Goal: Participate in discussion: Engage in conversation with other users on a specific topic

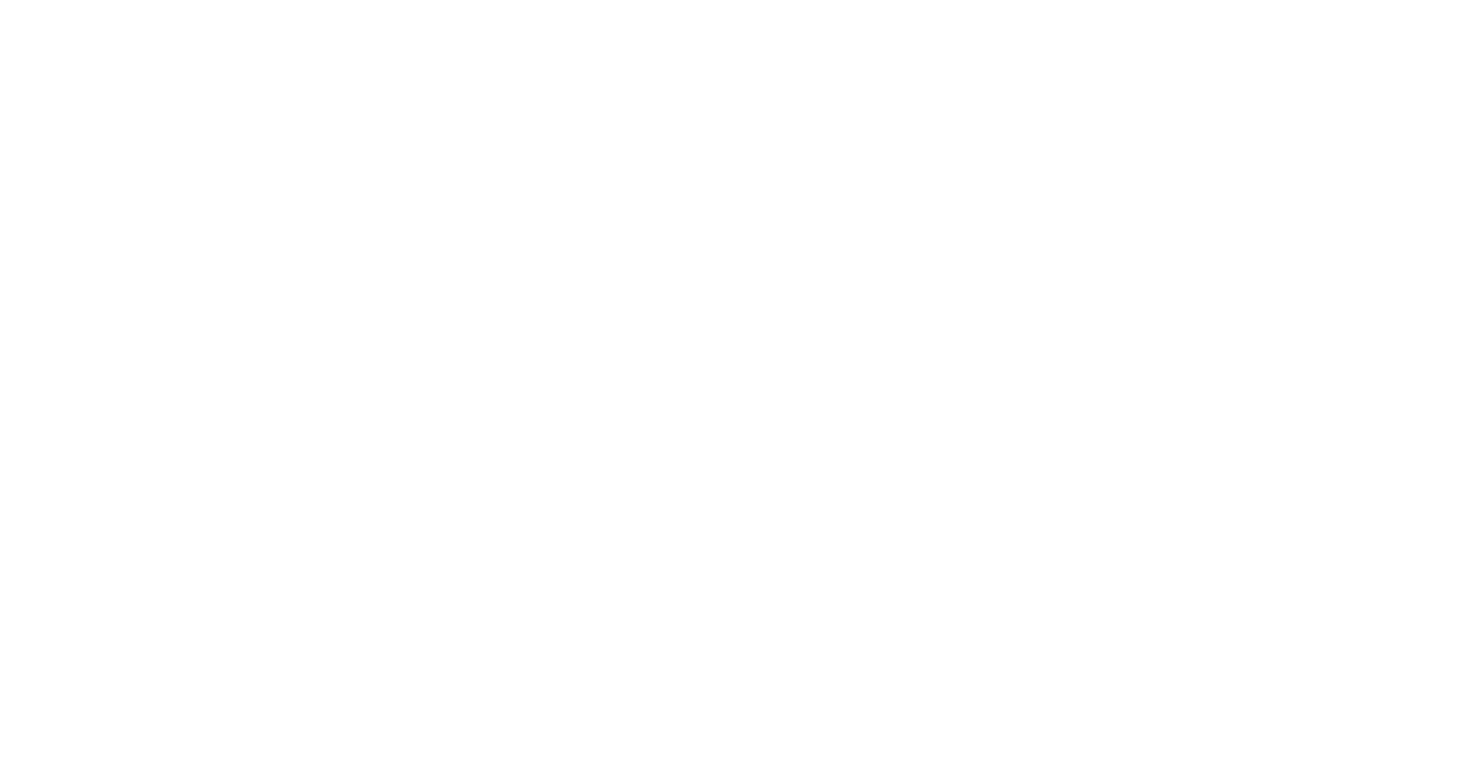
click at [319, 25] on div at bounding box center [736, 387] width 1473 height 775
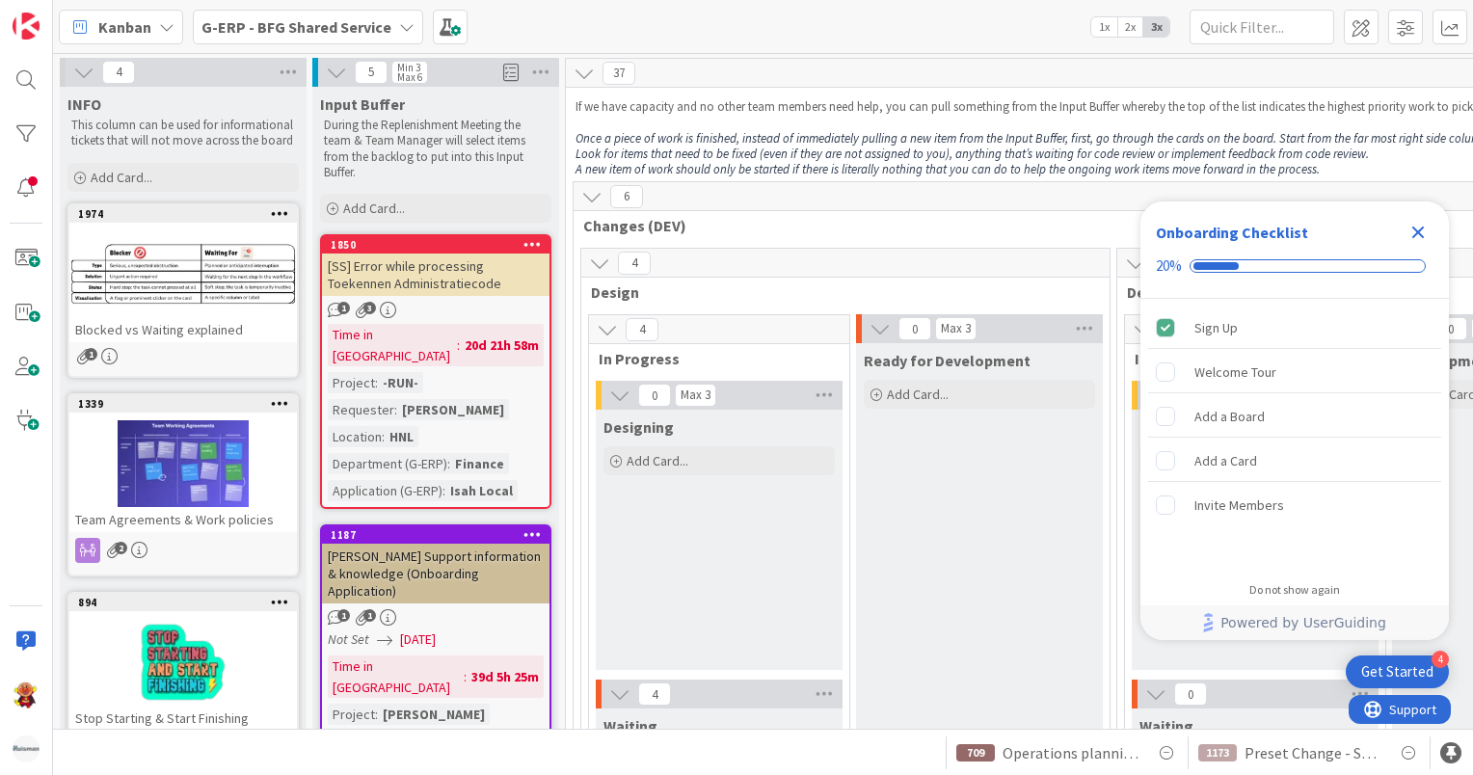
click at [337, 36] on span "G-ERP - BFG Shared Service" at bounding box center [296, 26] width 190 height 23
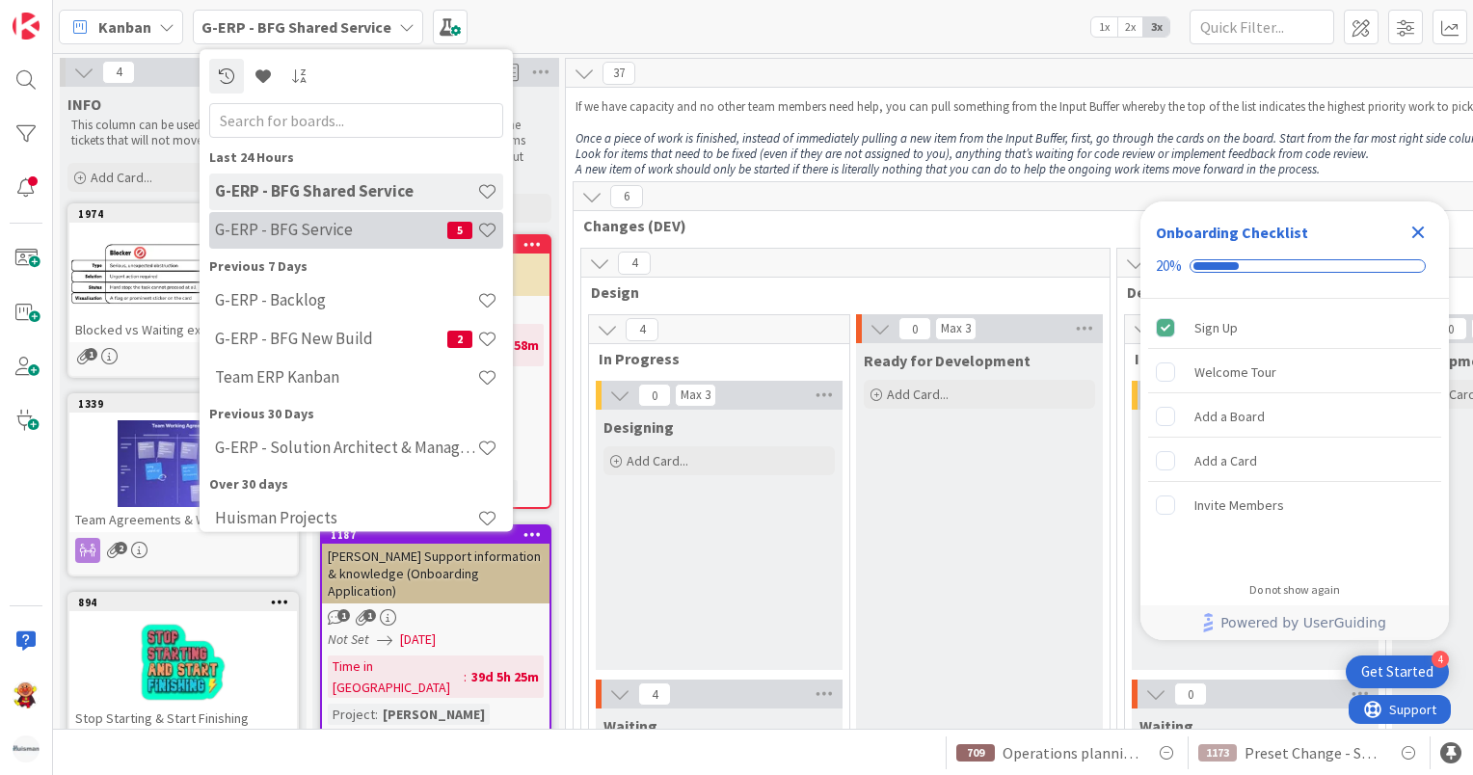
click at [341, 228] on h4 "G-ERP - BFG Service" at bounding box center [331, 230] width 232 height 19
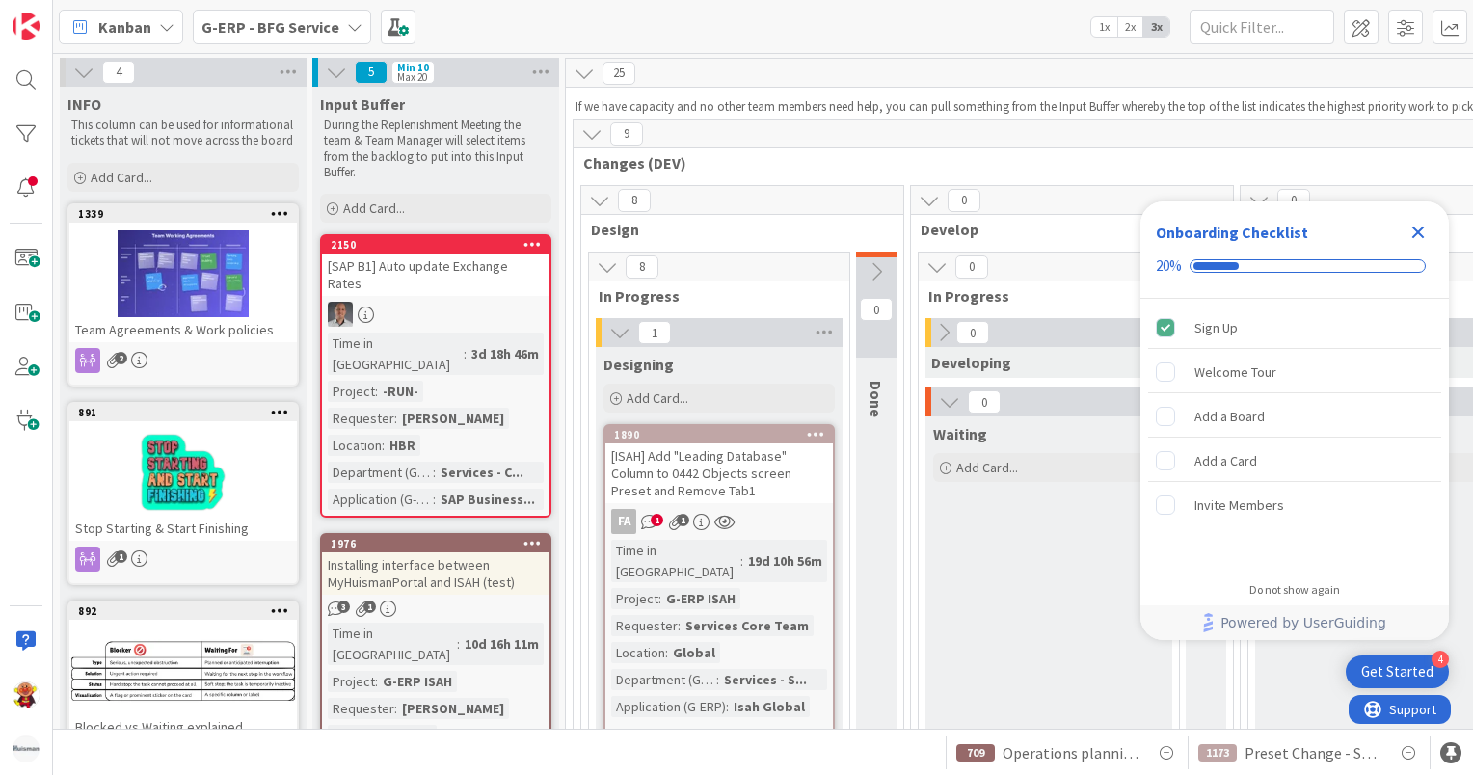
click at [1429, 239] on icon "Close Checklist" at bounding box center [1418, 232] width 23 height 23
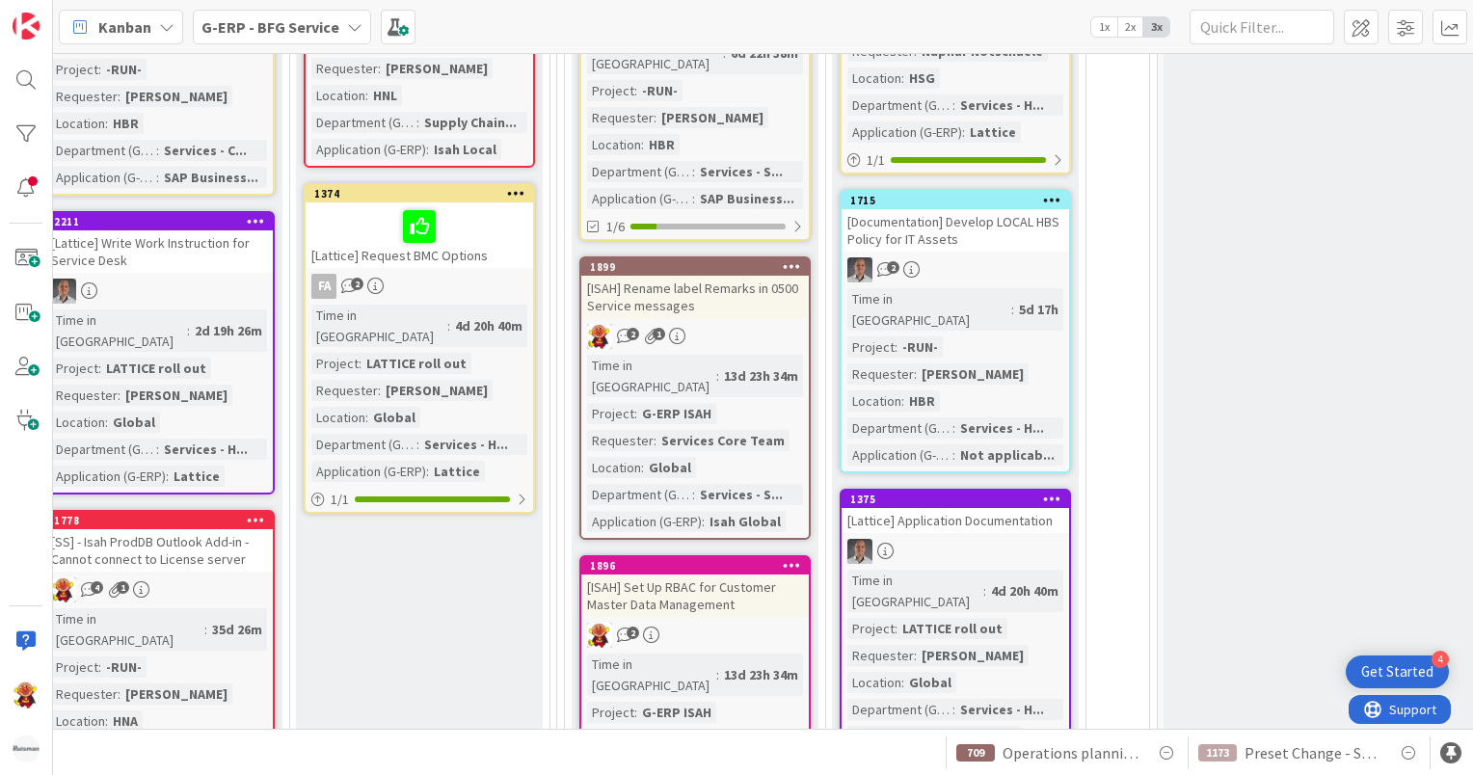
scroll to position [3471, 560]
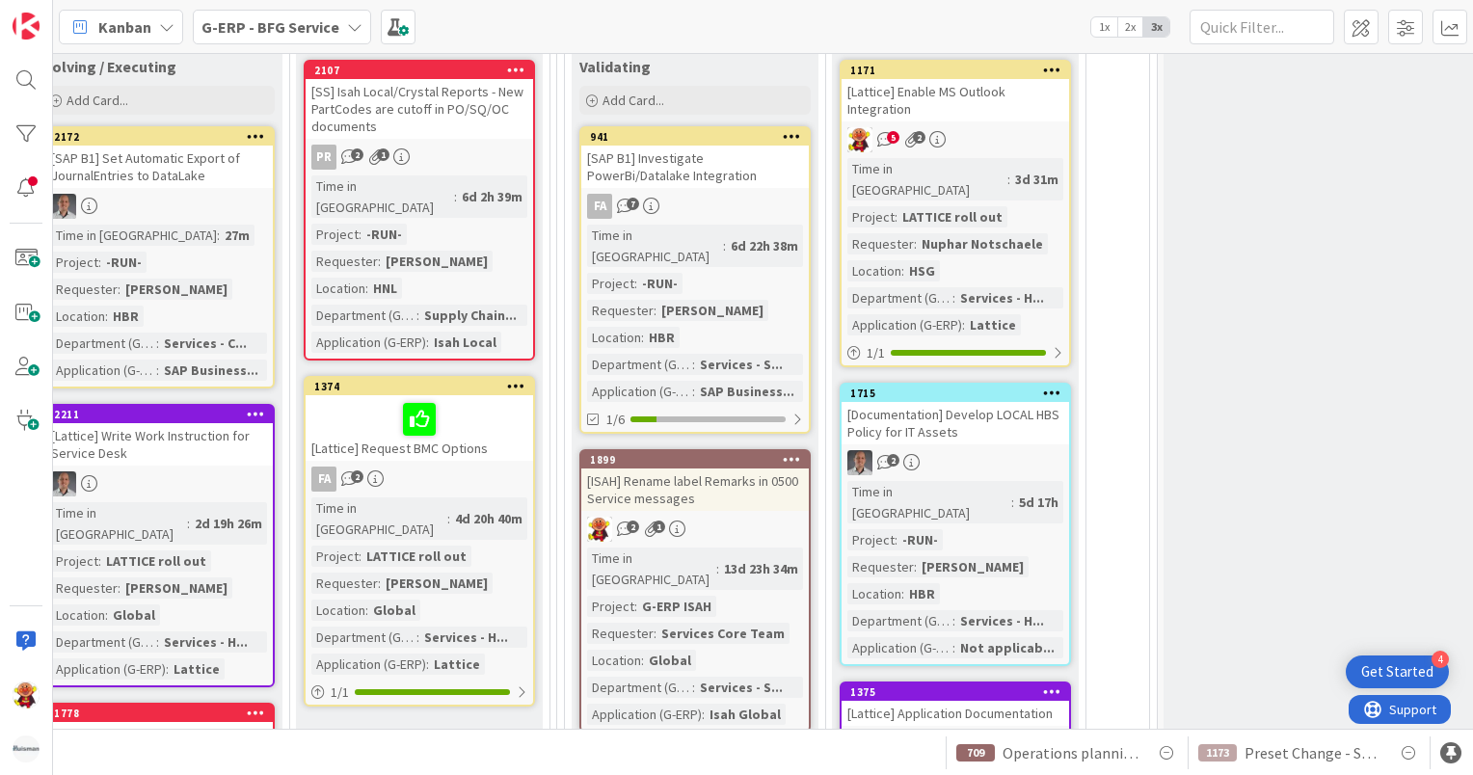
click at [766, 517] on div "2 1" at bounding box center [695, 529] width 228 height 25
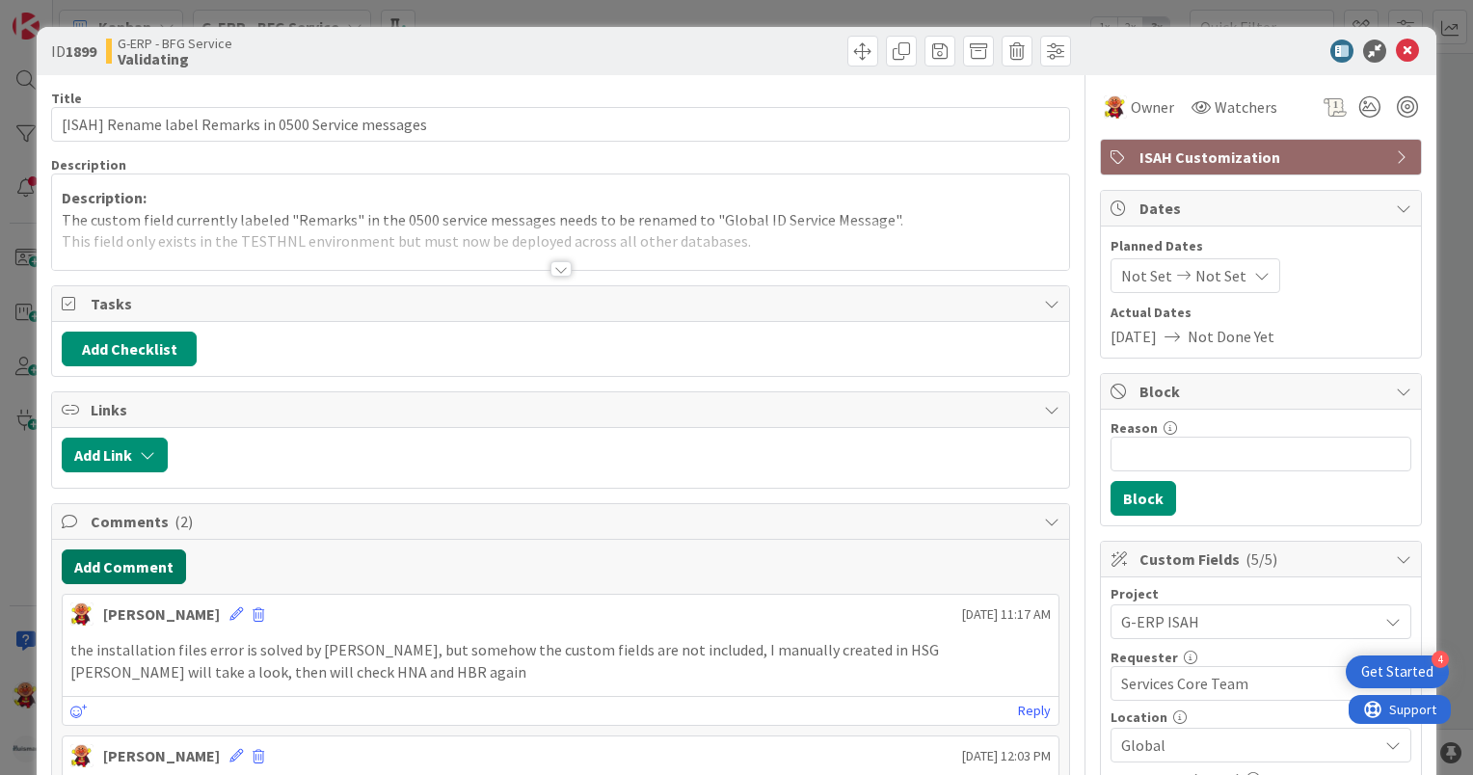
click at [139, 558] on button "Add Comment" at bounding box center [124, 567] width 124 height 35
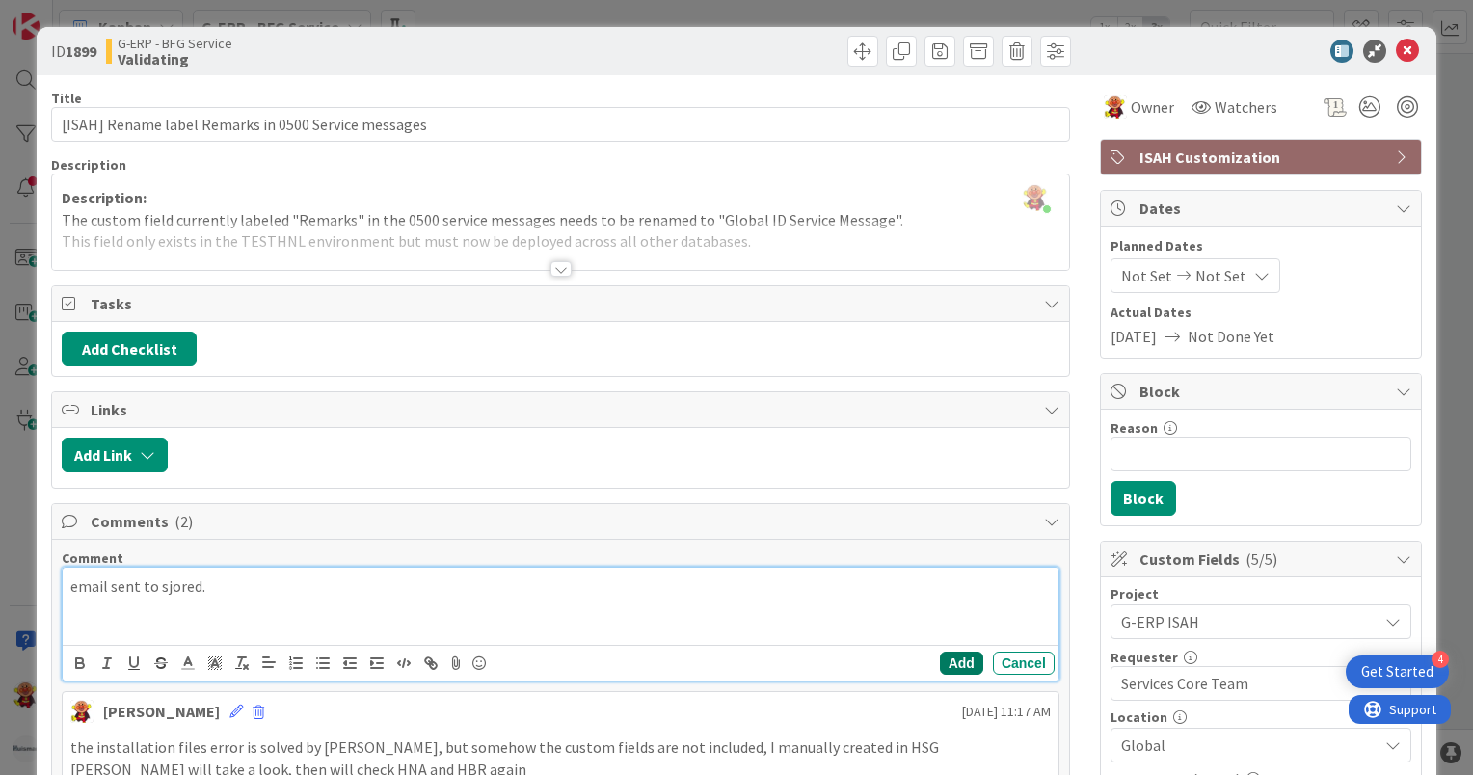
click at [949, 669] on button "Add" at bounding box center [961, 663] width 43 height 23
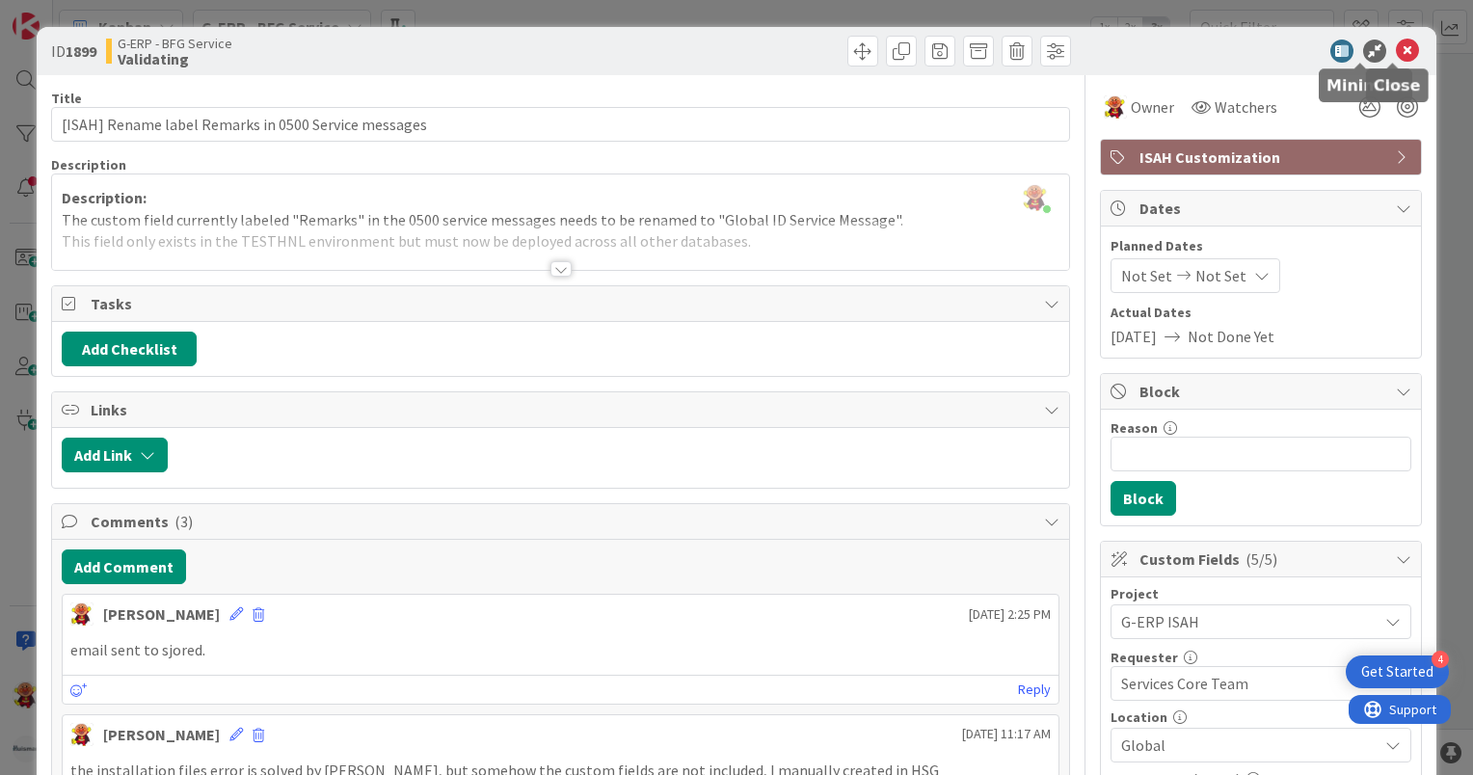
click at [1396, 44] on icon at bounding box center [1407, 51] width 23 height 23
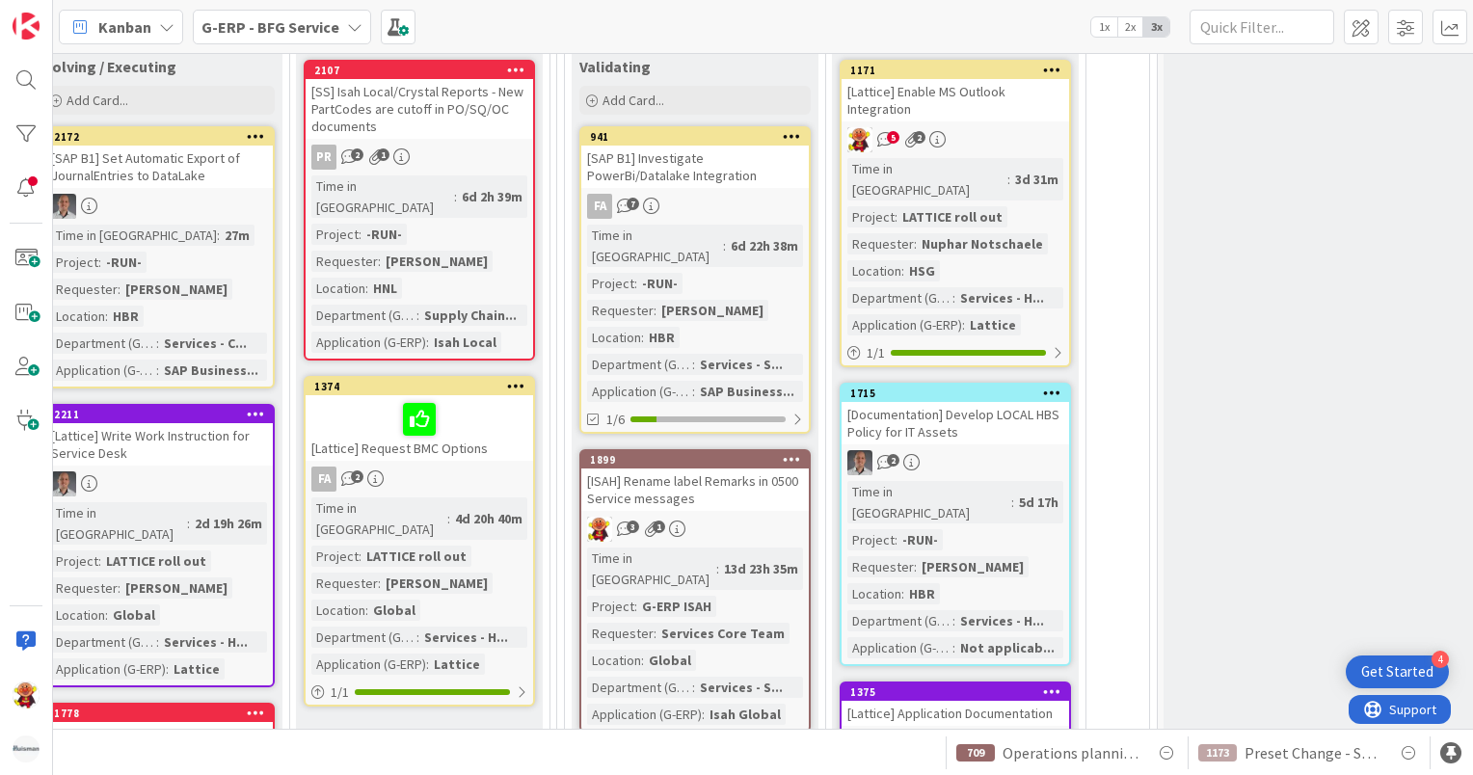
click at [749, 767] on div "[ISAH] Set Up RBAC for Customer Master Data Management" at bounding box center [695, 788] width 228 height 42
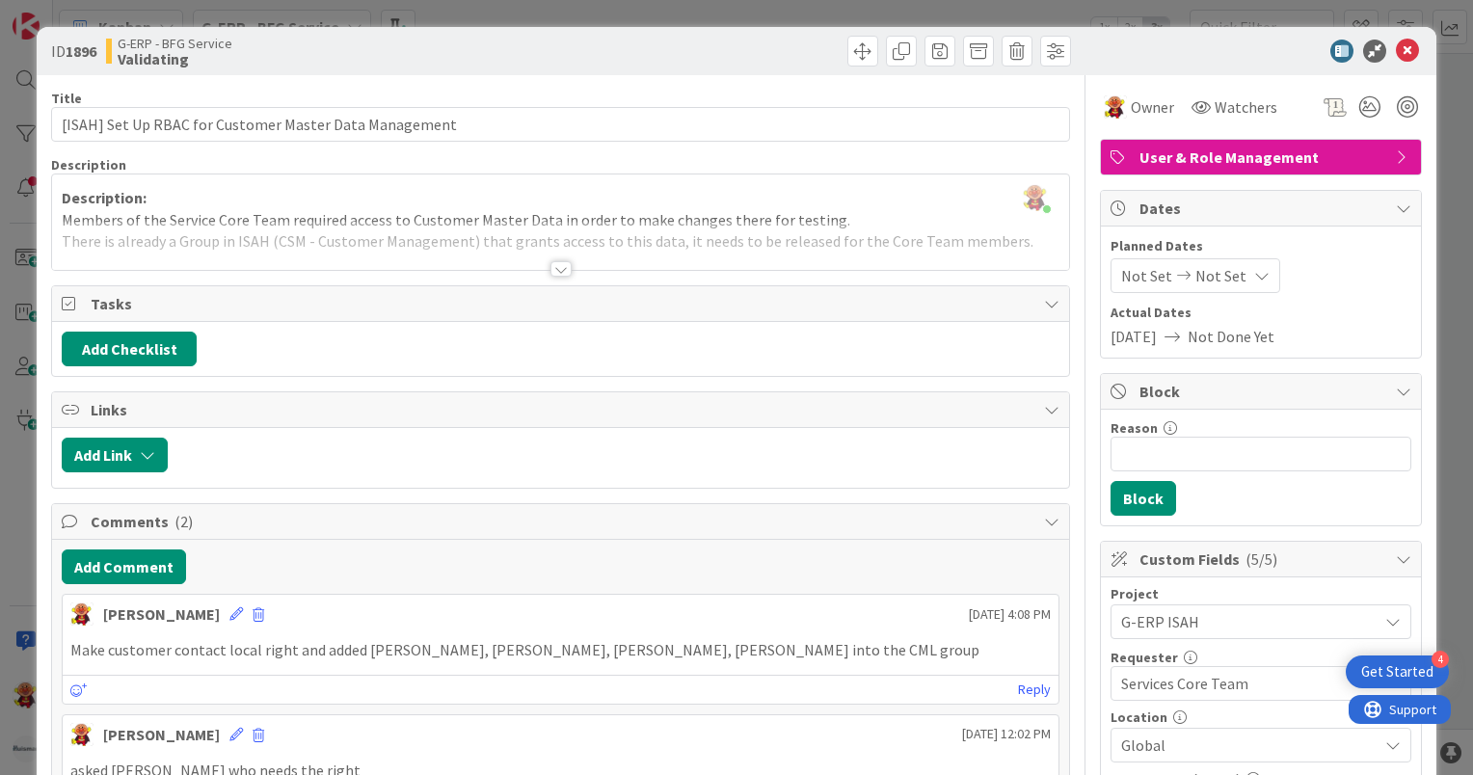
click at [551, 269] on div at bounding box center [560, 268] width 21 height 15
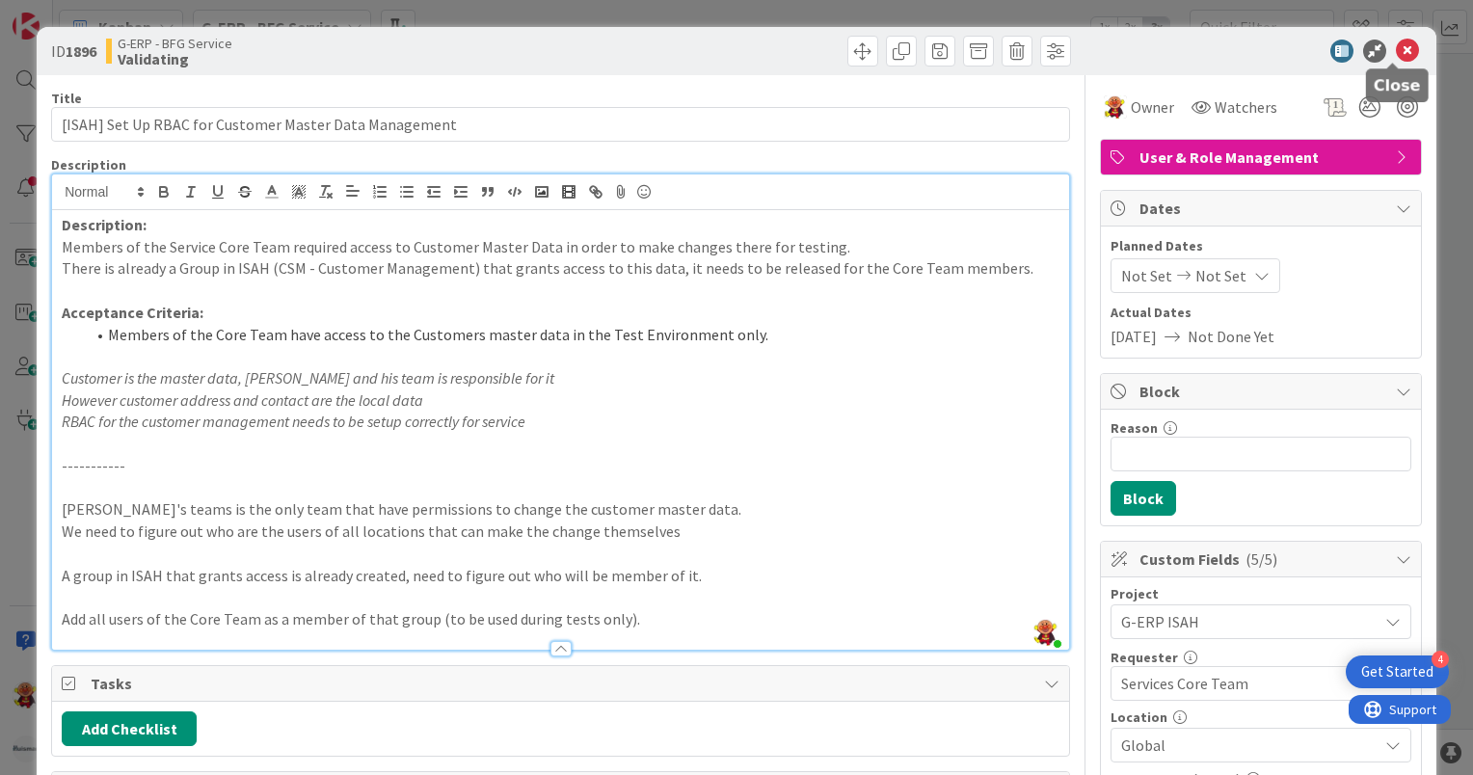
click at [1396, 50] on icon at bounding box center [1407, 51] width 23 height 23
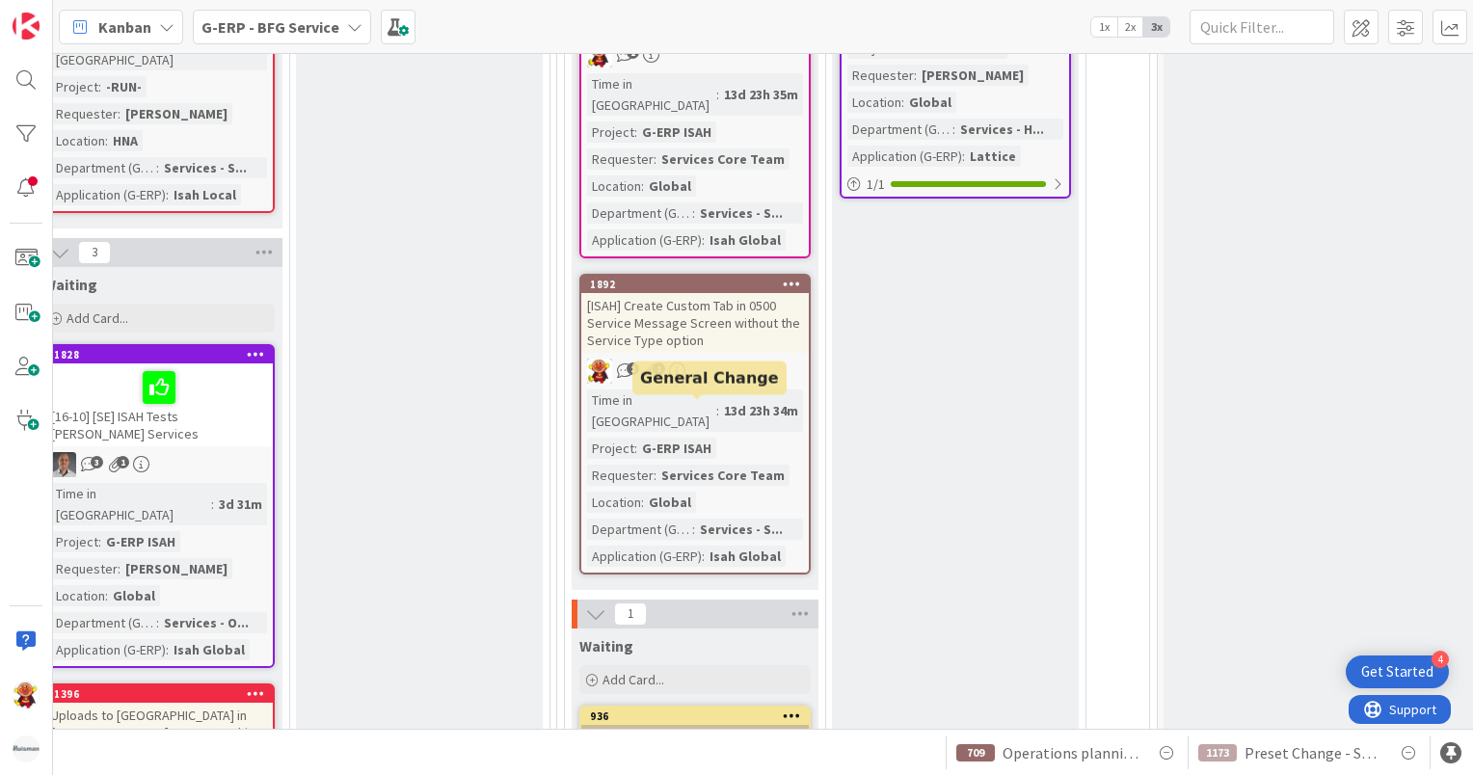
scroll to position [4242, 560]
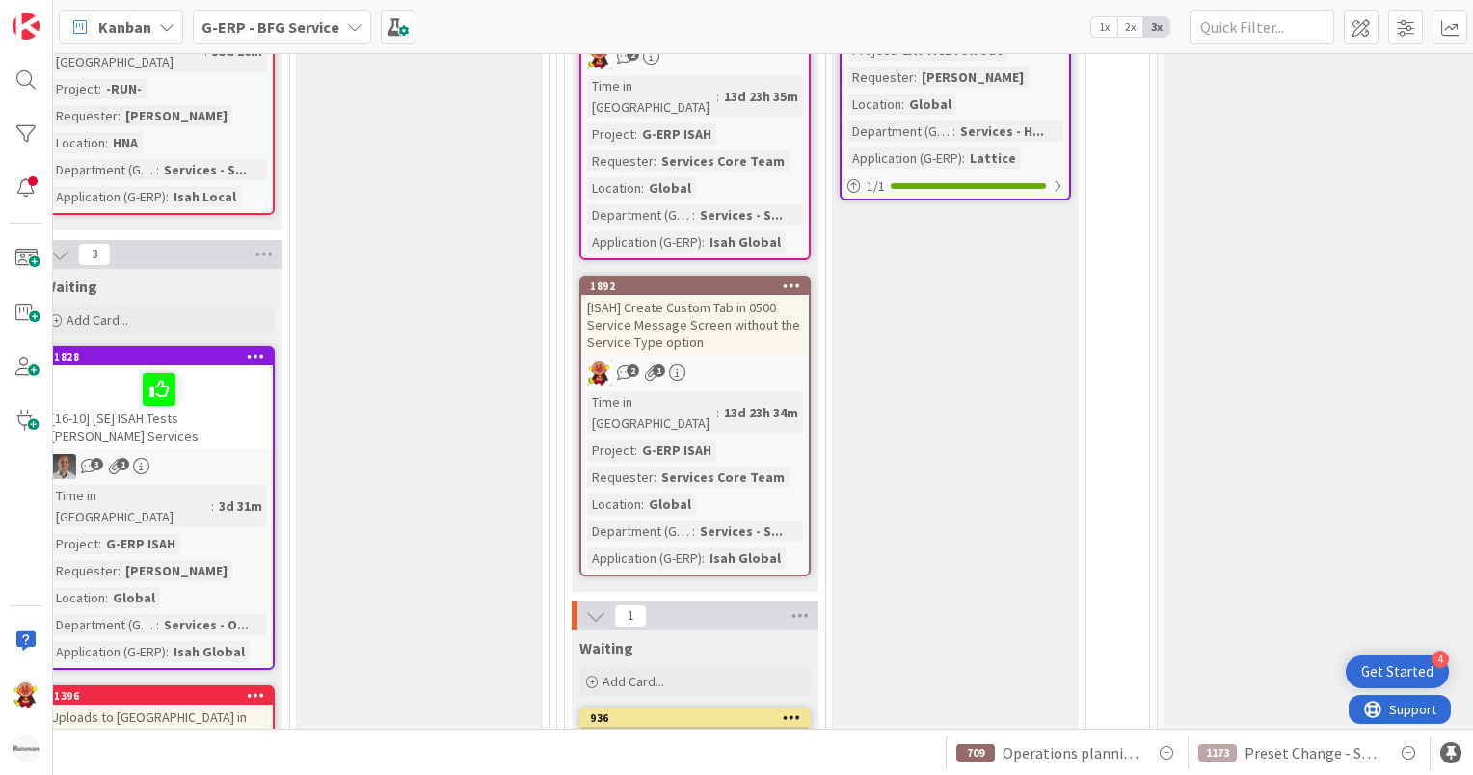
click at [287, 27] on b "G-ERP - BFG Service" at bounding box center [270, 26] width 138 height 19
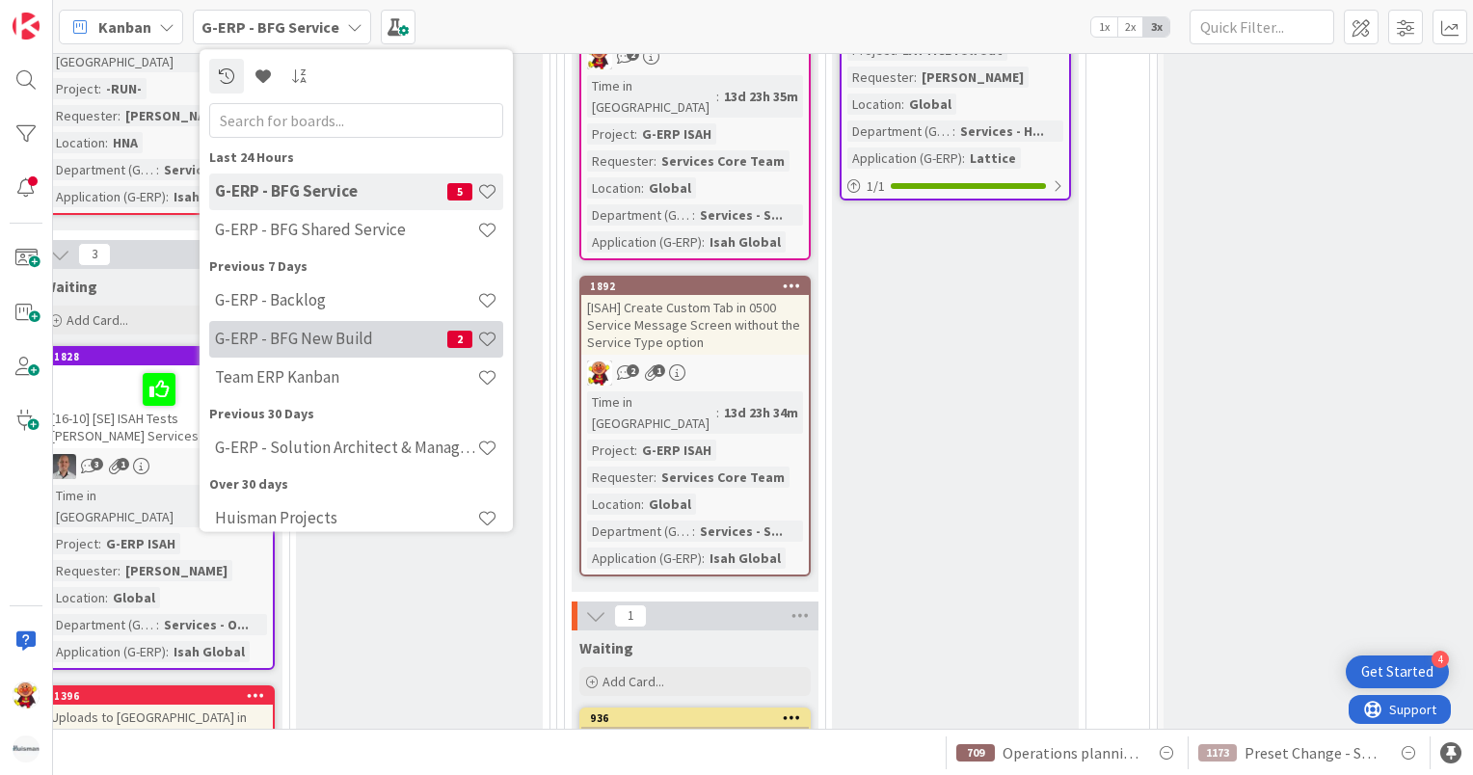
click at [300, 337] on h4 "G-ERP - BFG New Build" at bounding box center [331, 339] width 232 height 19
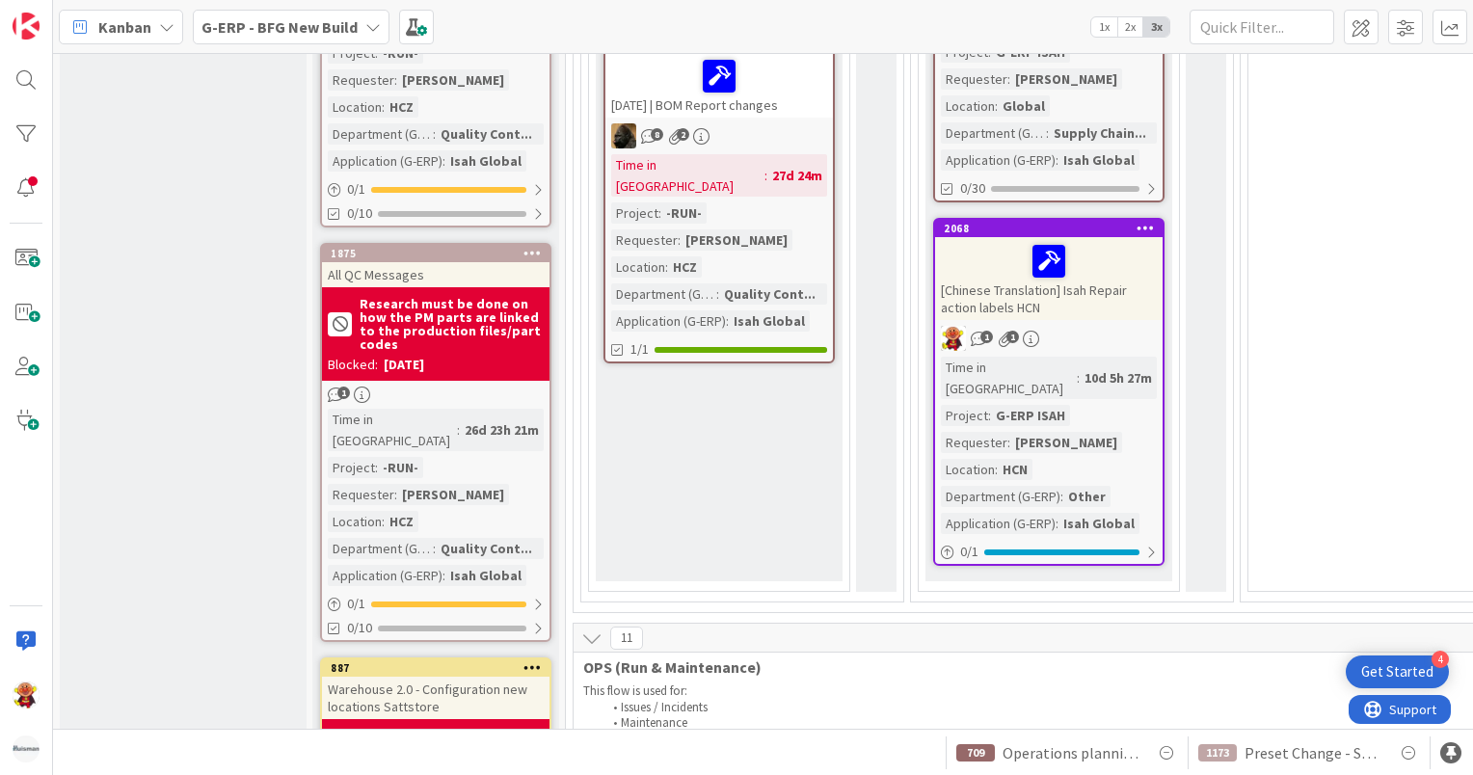
scroll to position [1928, 0]
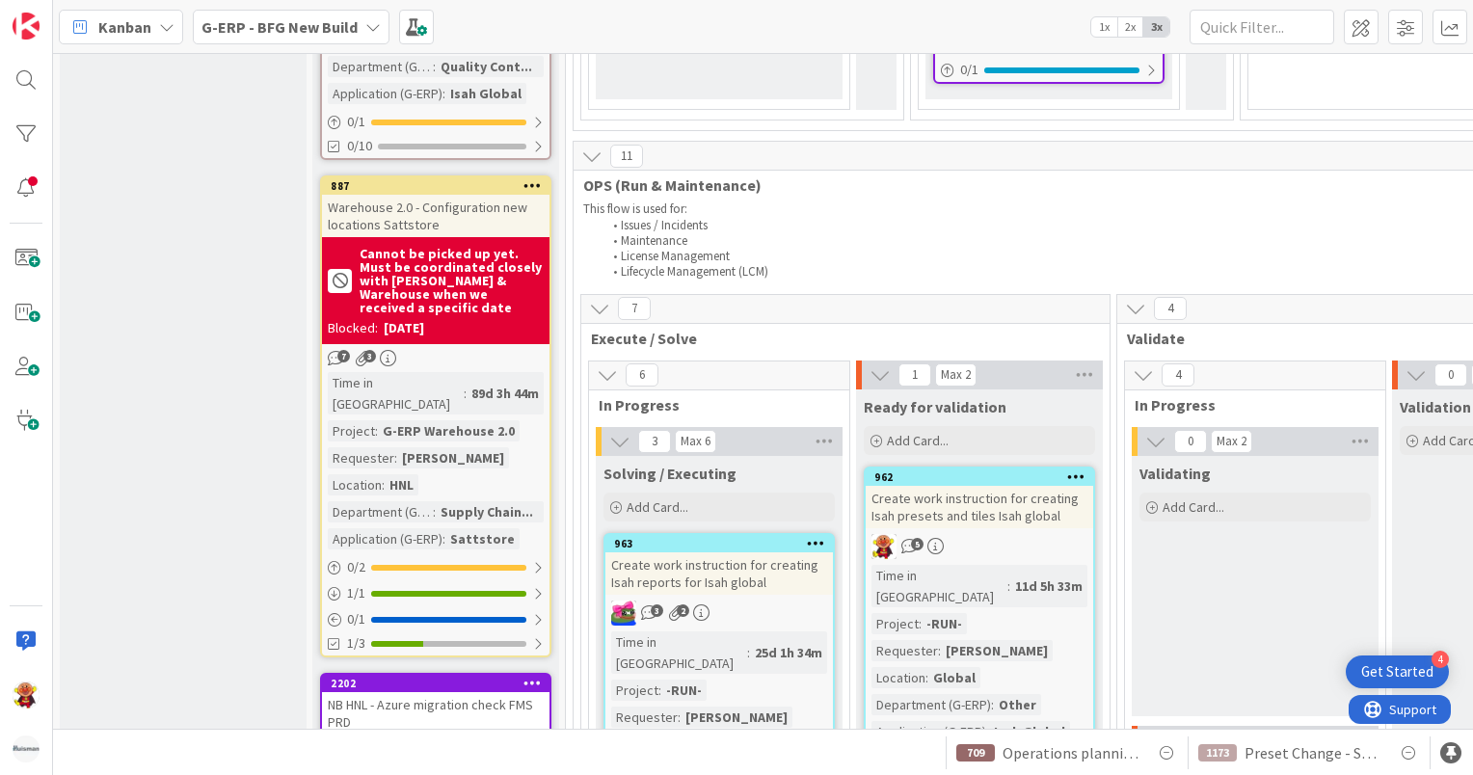
click at [1017, 486] on div "Create work instruction for creating Isah presets and tiles Isah global" at bounding box center [980, 507] width 228 height 42
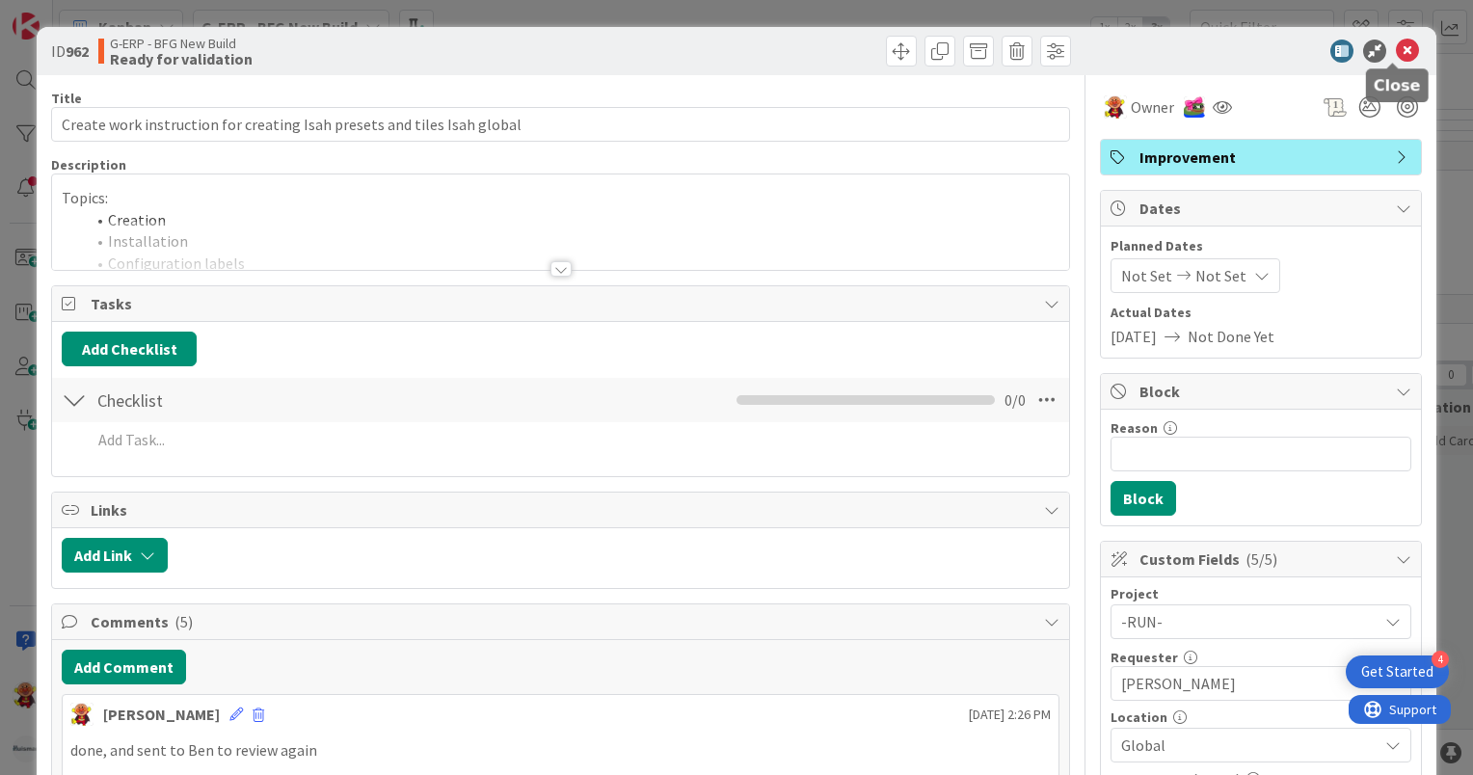
click at [1400, 45] on icon at bounding box center [1407, 51] width 23 height 23
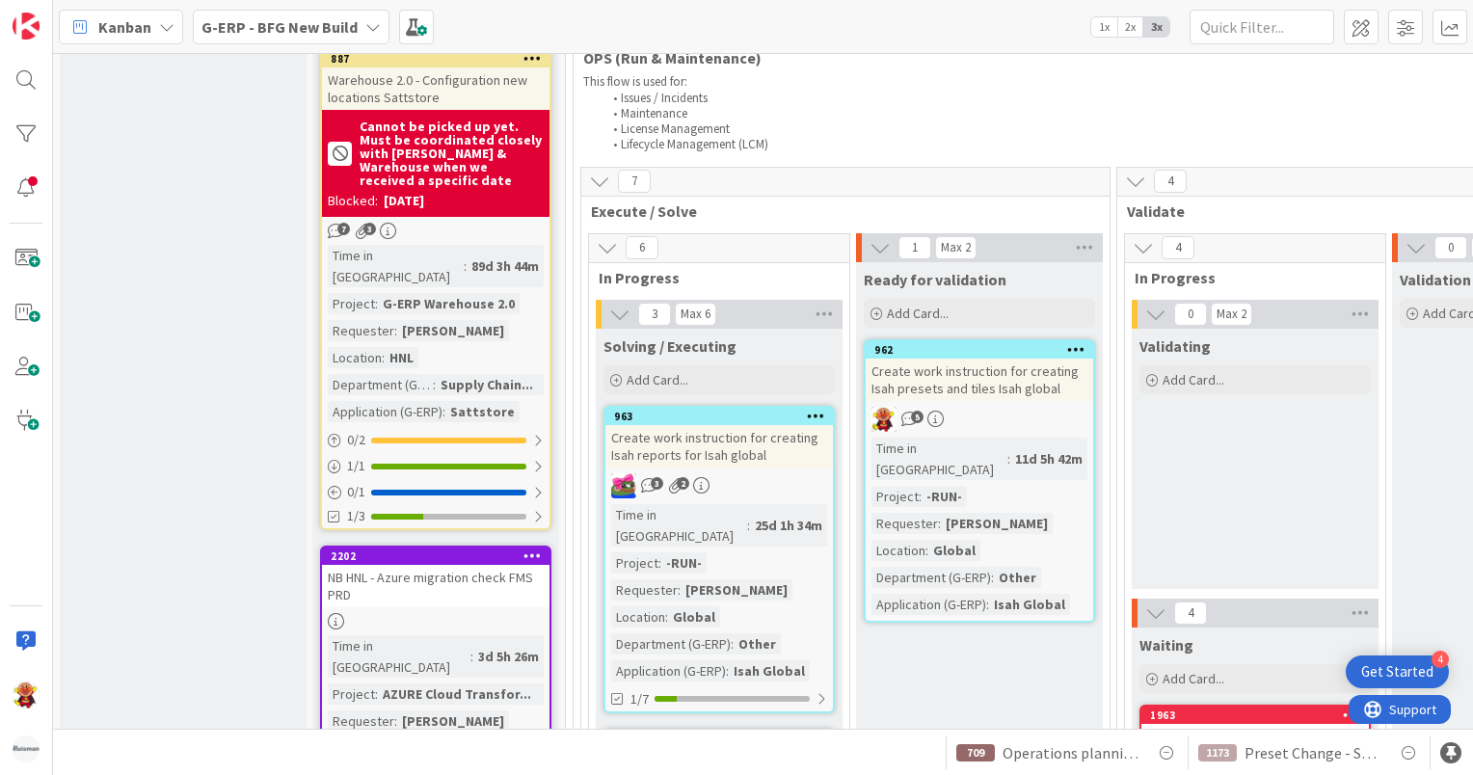
scroll to position [2217, 0]
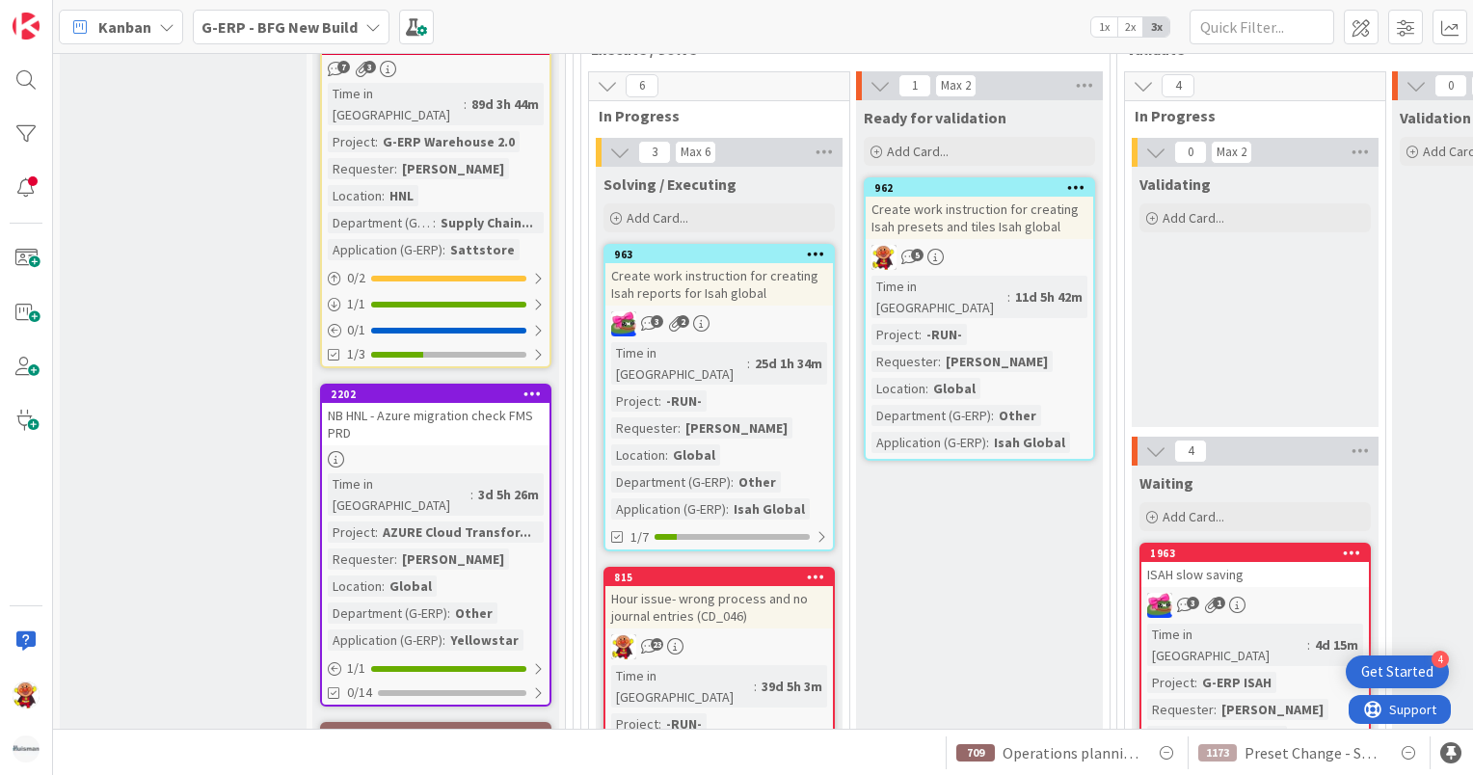
click at [773, 676] on div "39d 5h 3m" at bounding box center [792, 686] width 70 height 21
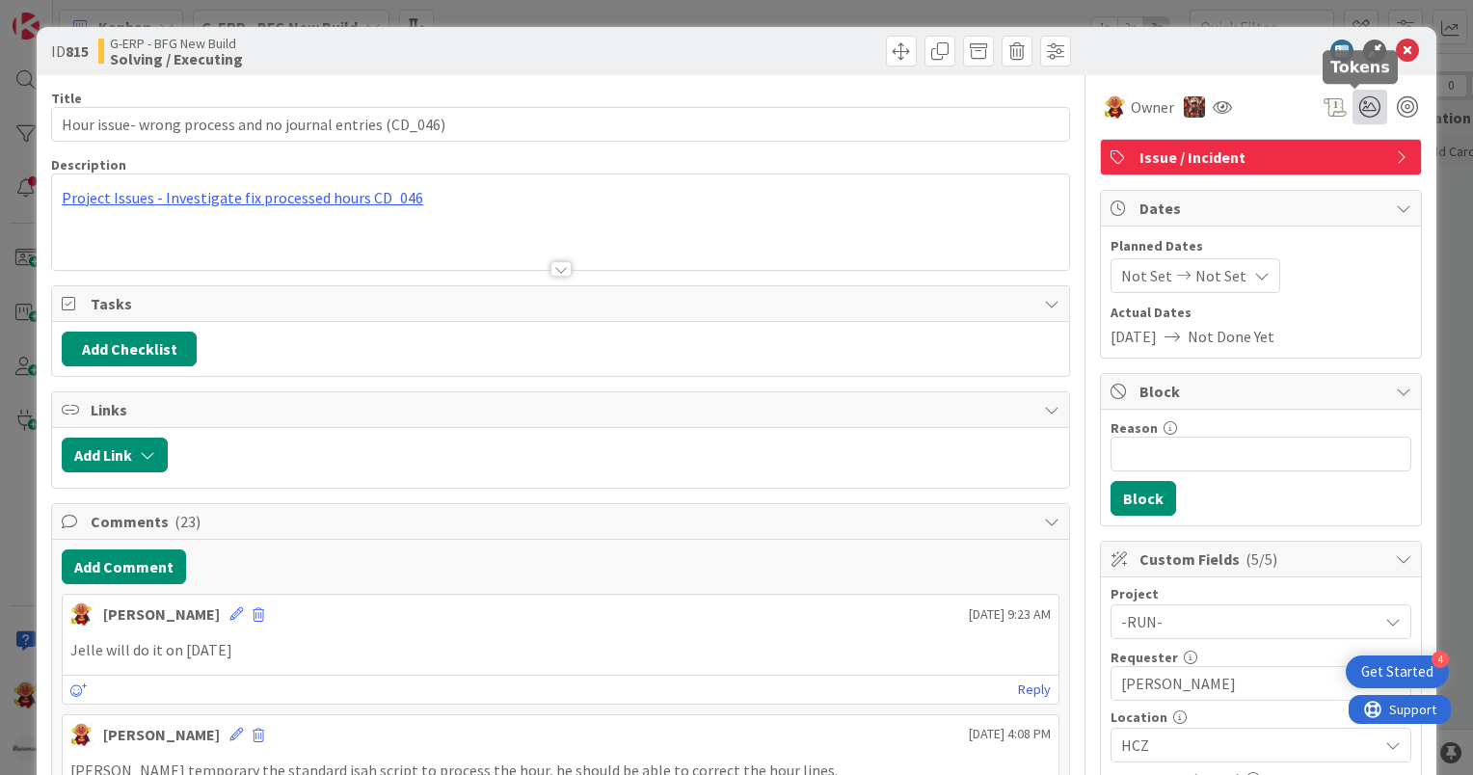
click at [1368, 107] on icon at bounding box center [1370, 107] width 35 height 35
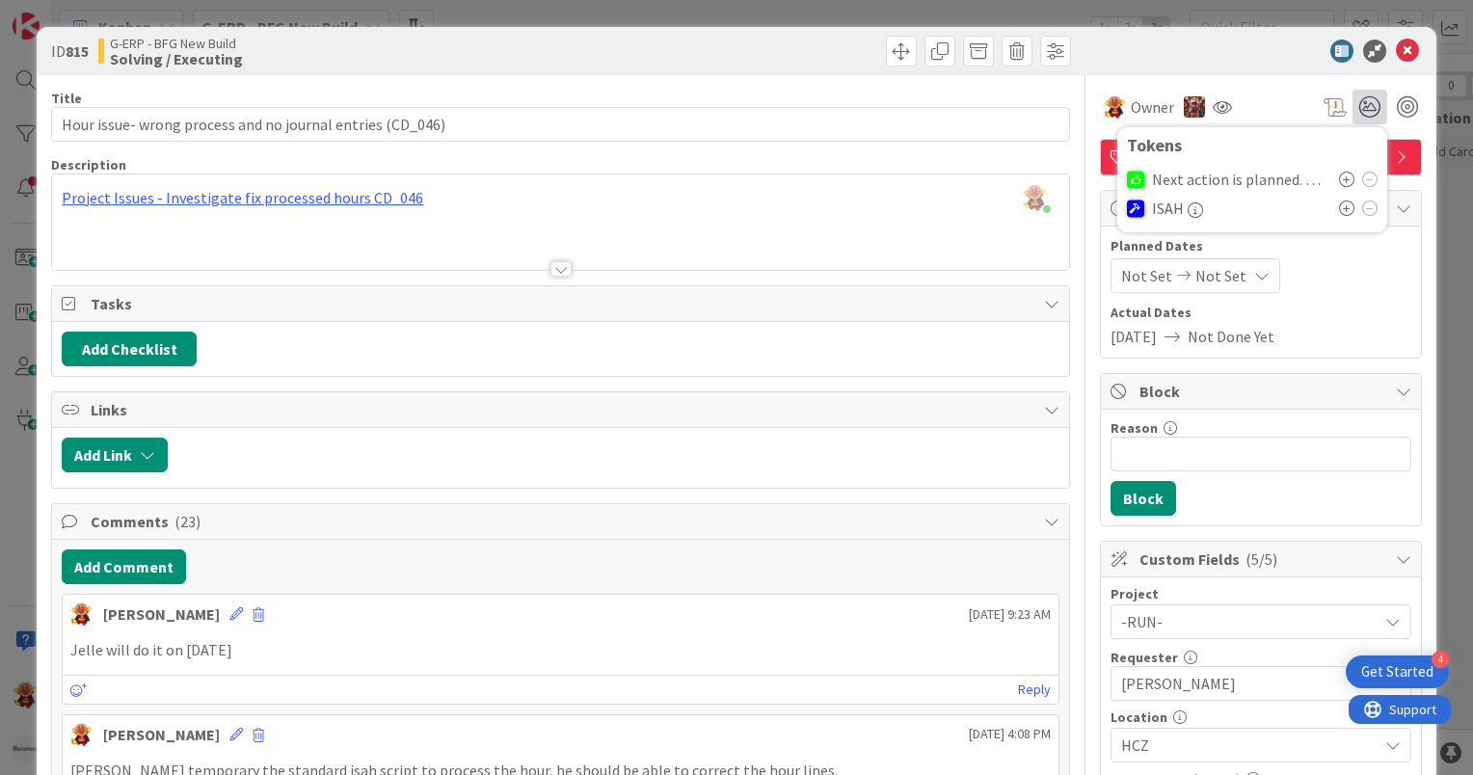
click at [1323, 172] on div "Next action is planned. No need for attention now" at bounding box center [1252, 179] width 251 height 29
click at [1339, 175] on icon at bounding box center [1346, 179] width 15 height 15
click at [151, 554] on button "Add Comment" at bounding box center [124, 567] width 124 height 35
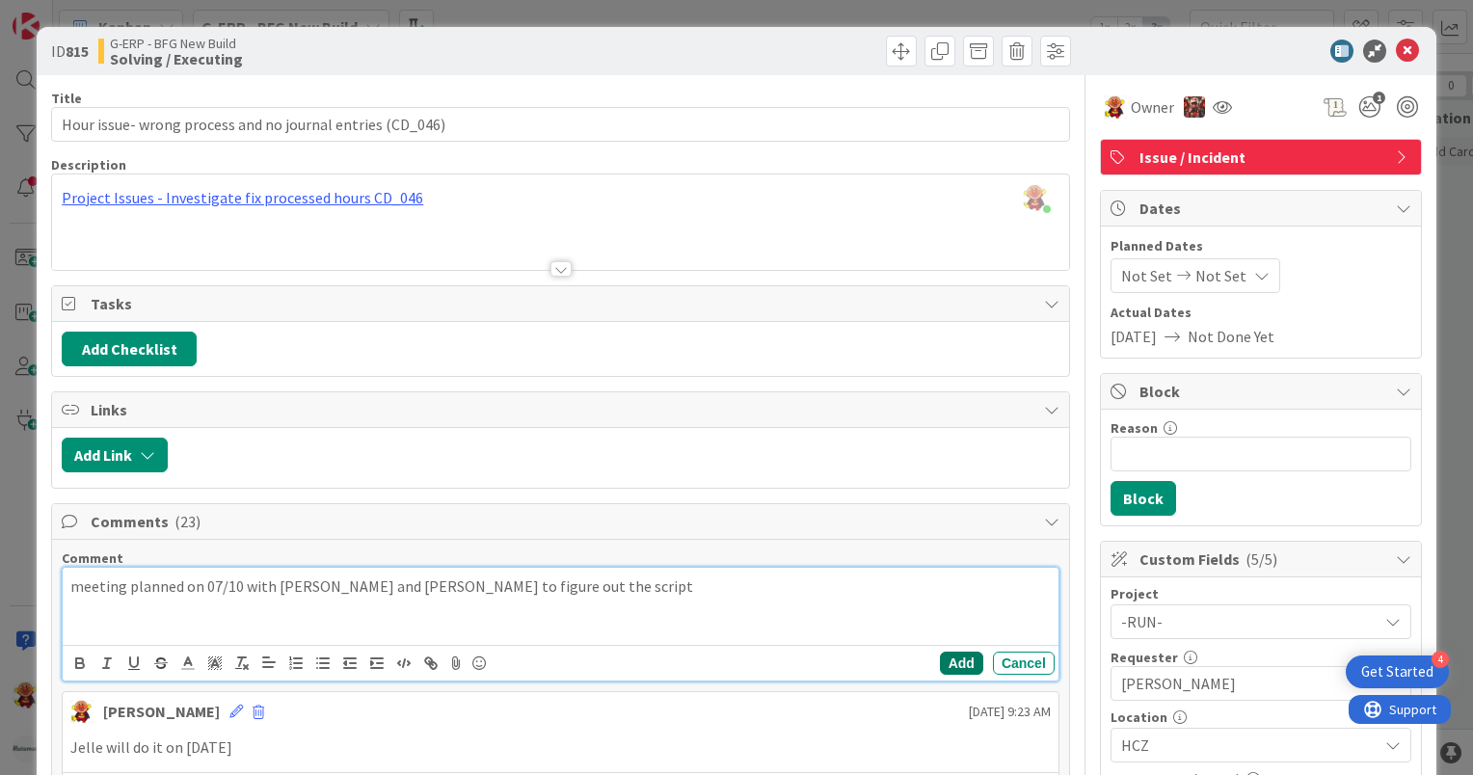
click at [940, 657] on button "Add" at bounding box center [961, 663] width 43 height 23
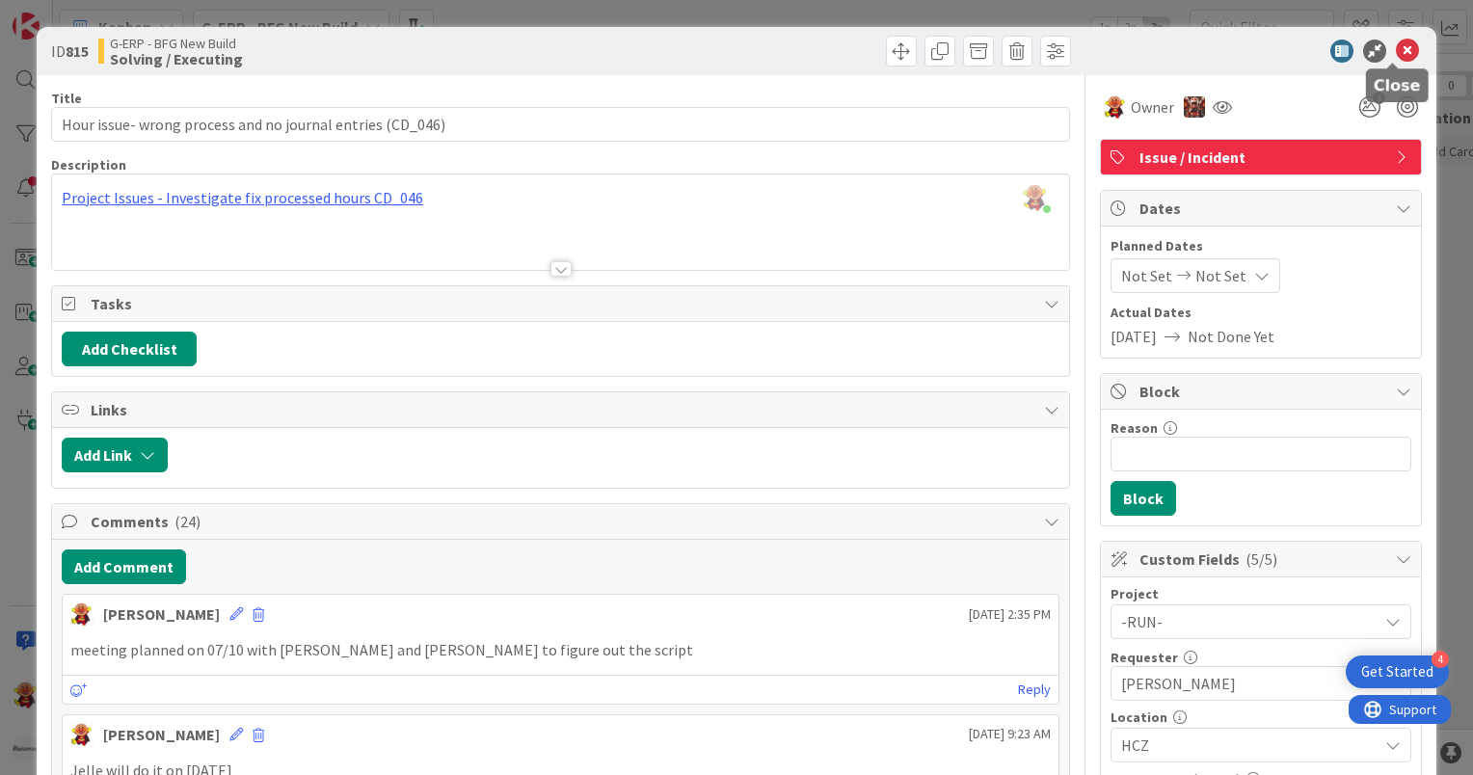
click at [1396, 44] on icon at bounding box center [1407, 51] width 23 height 23
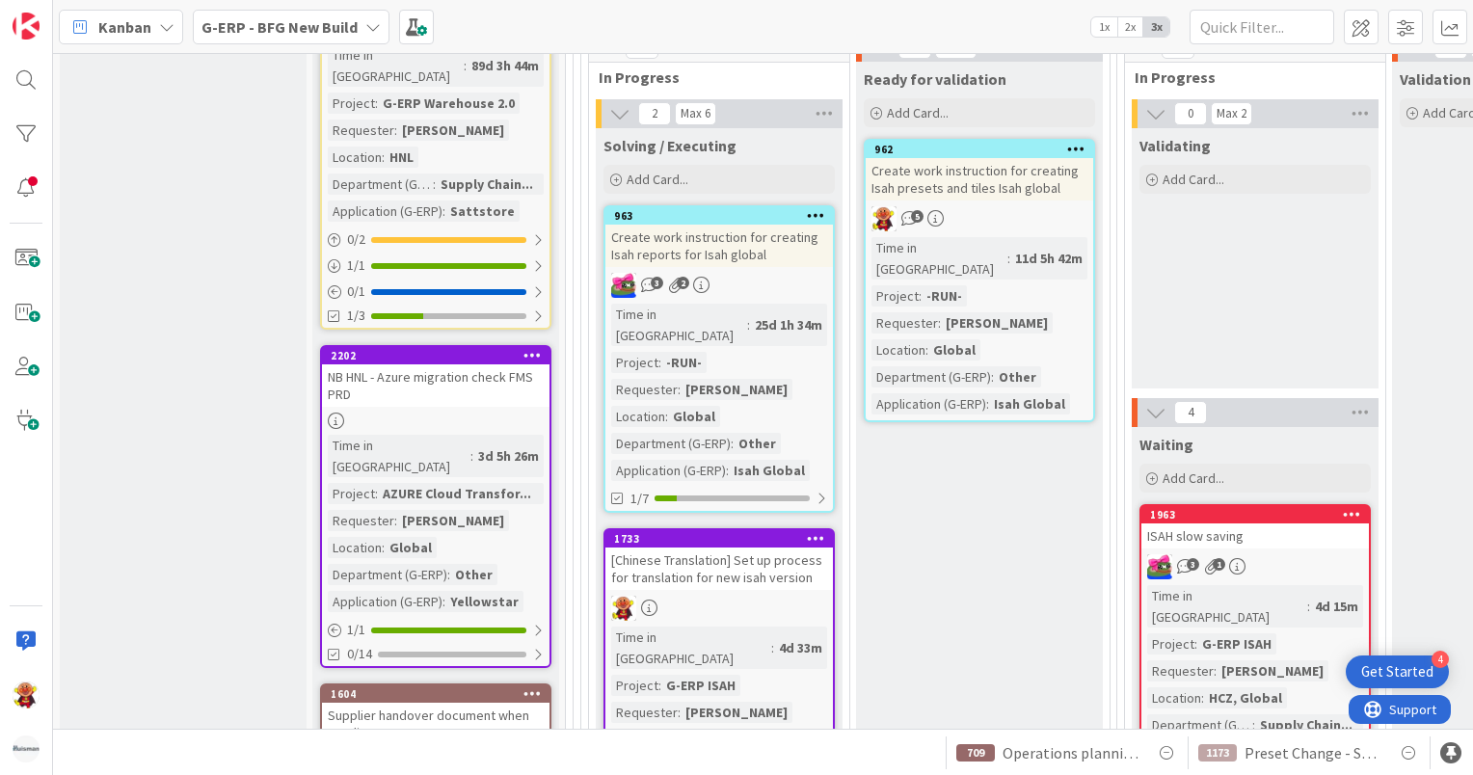
scroll to position [2160, 0]
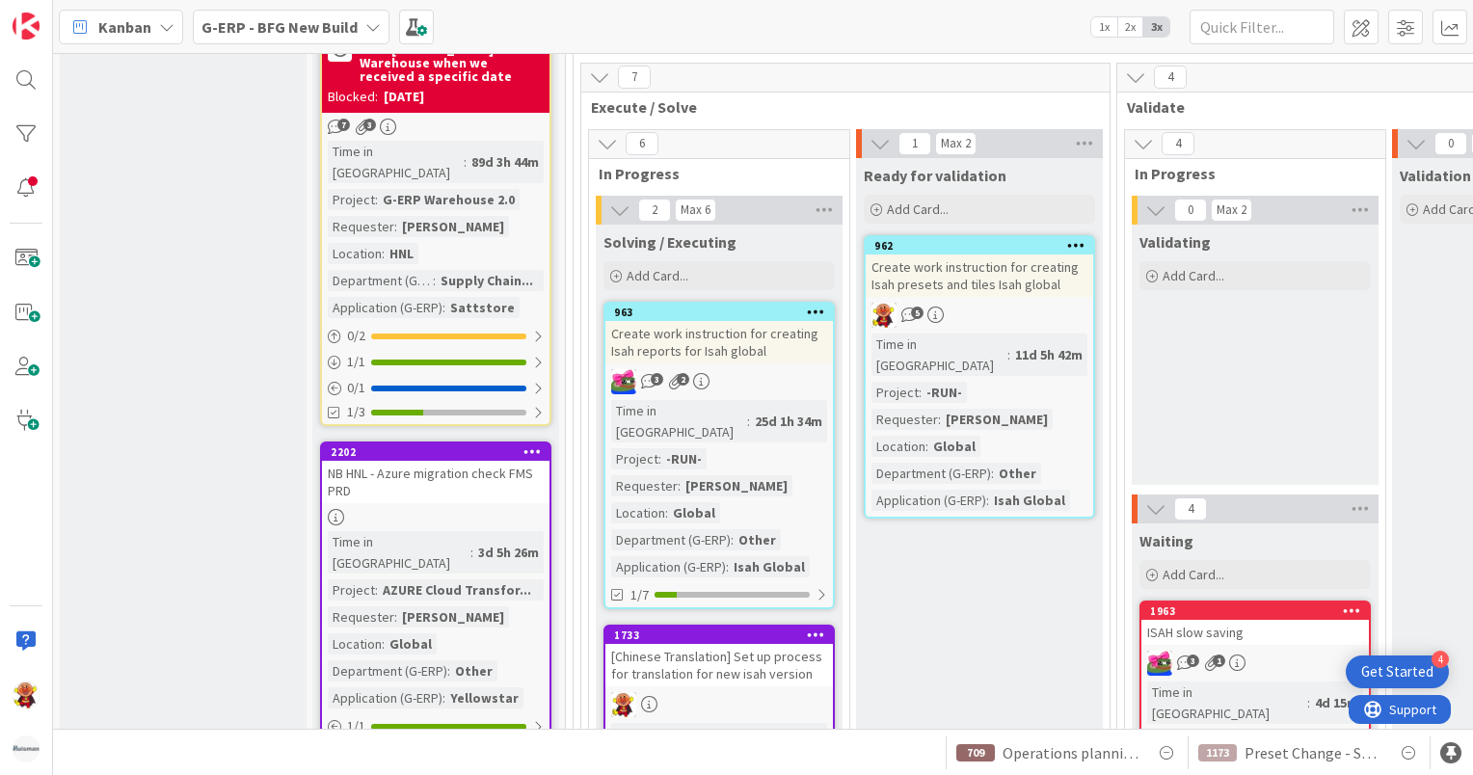
click at [801, 644] on div "[Chinese Translation] Set up process for translation for new isah version" at bounding box center [719, 665] width 228 height 42
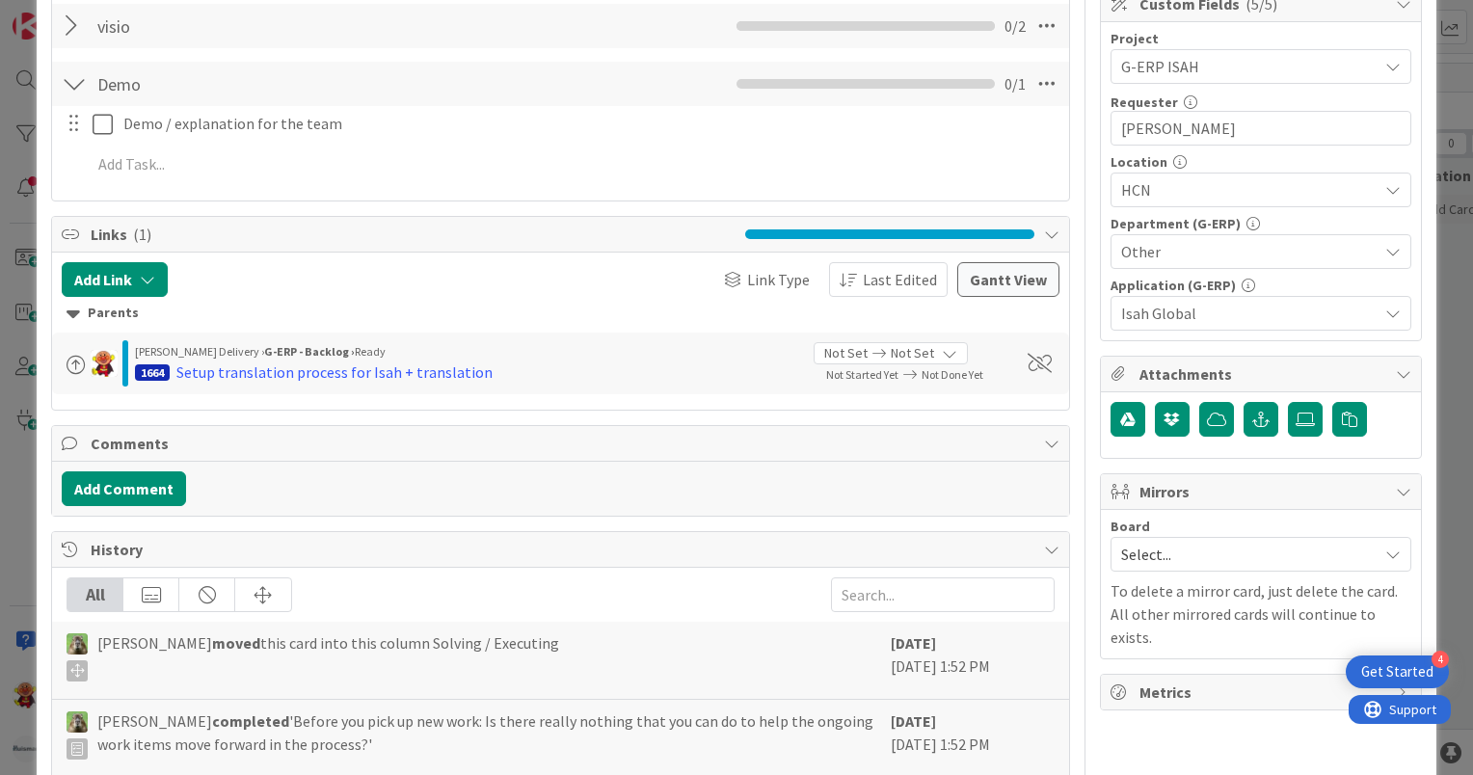
scroll to position [386, 0]
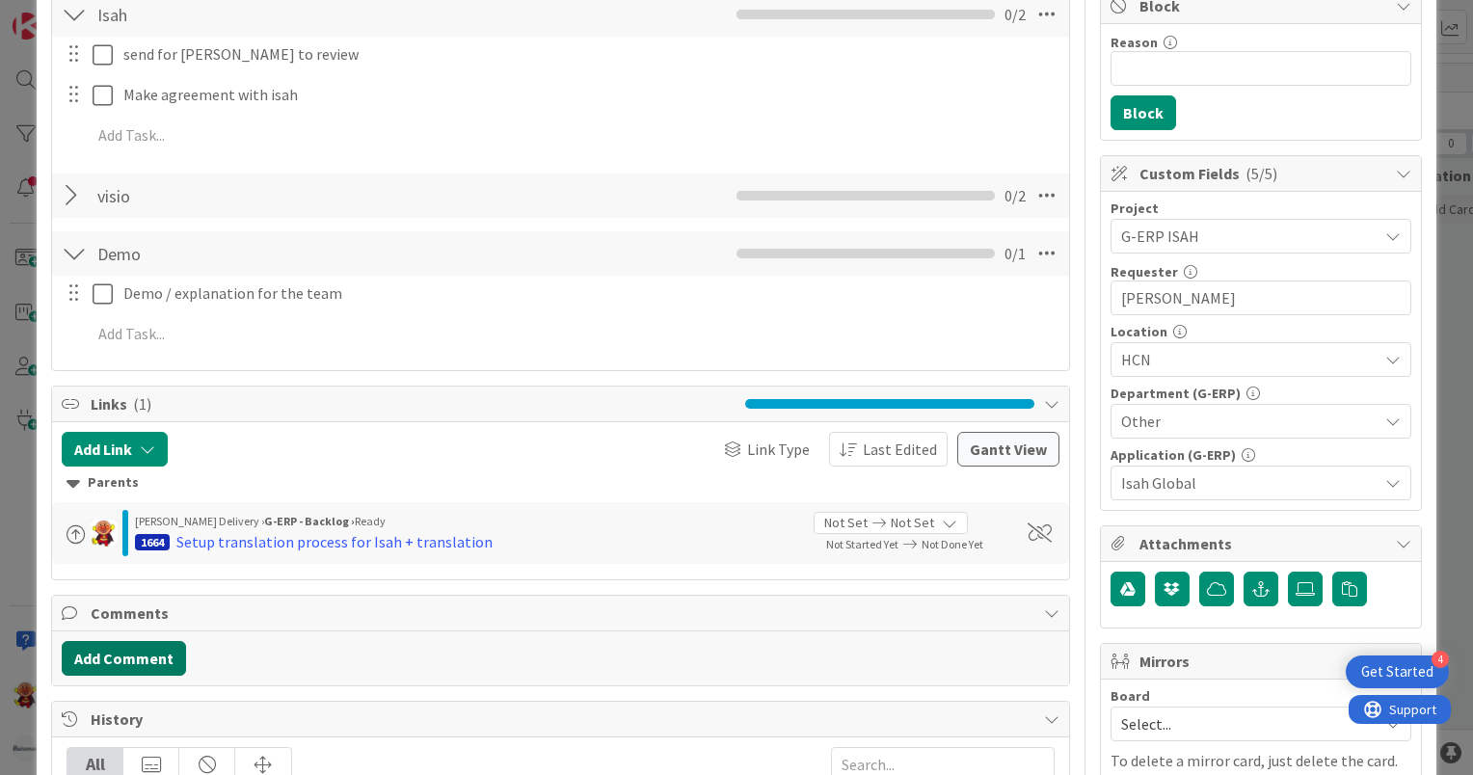
click at [96, 658] on button "Add Comment" at bounding box center [124, 658] width 124 height 35
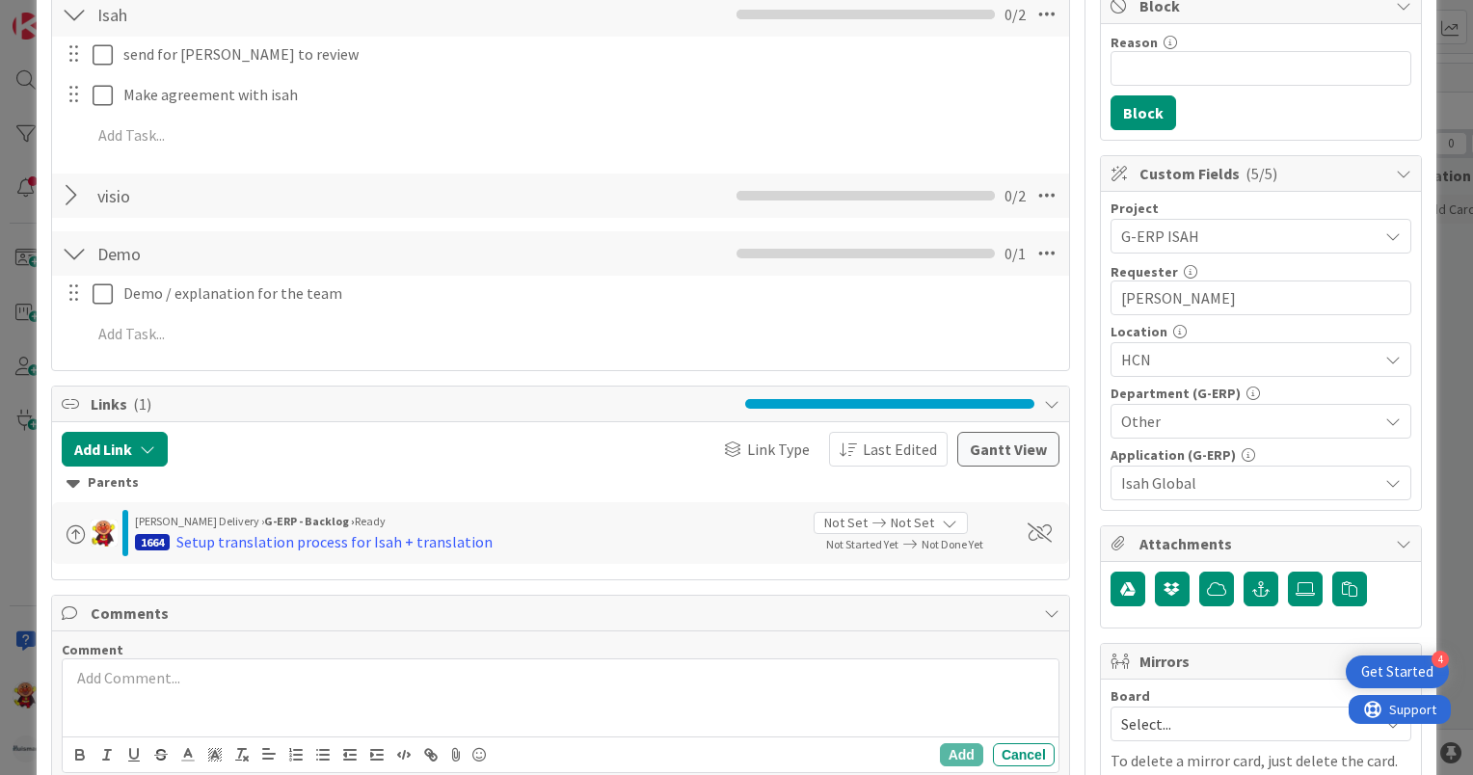
click at [216, 681] on p at bounding box center [560, 678] width 980 height 22
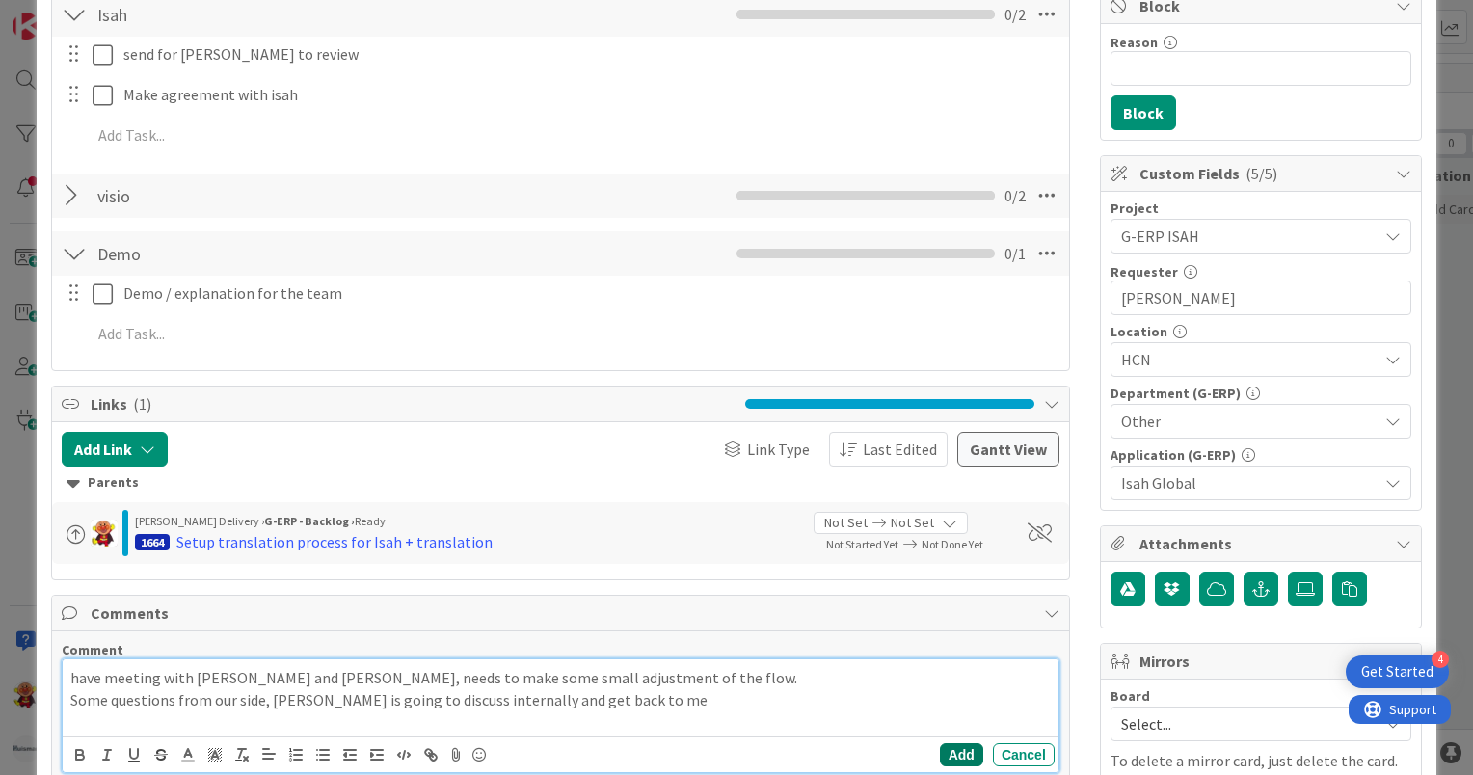
click at [940, 752] on button "Add" at bounding box center [961, 754] width 43 height 23
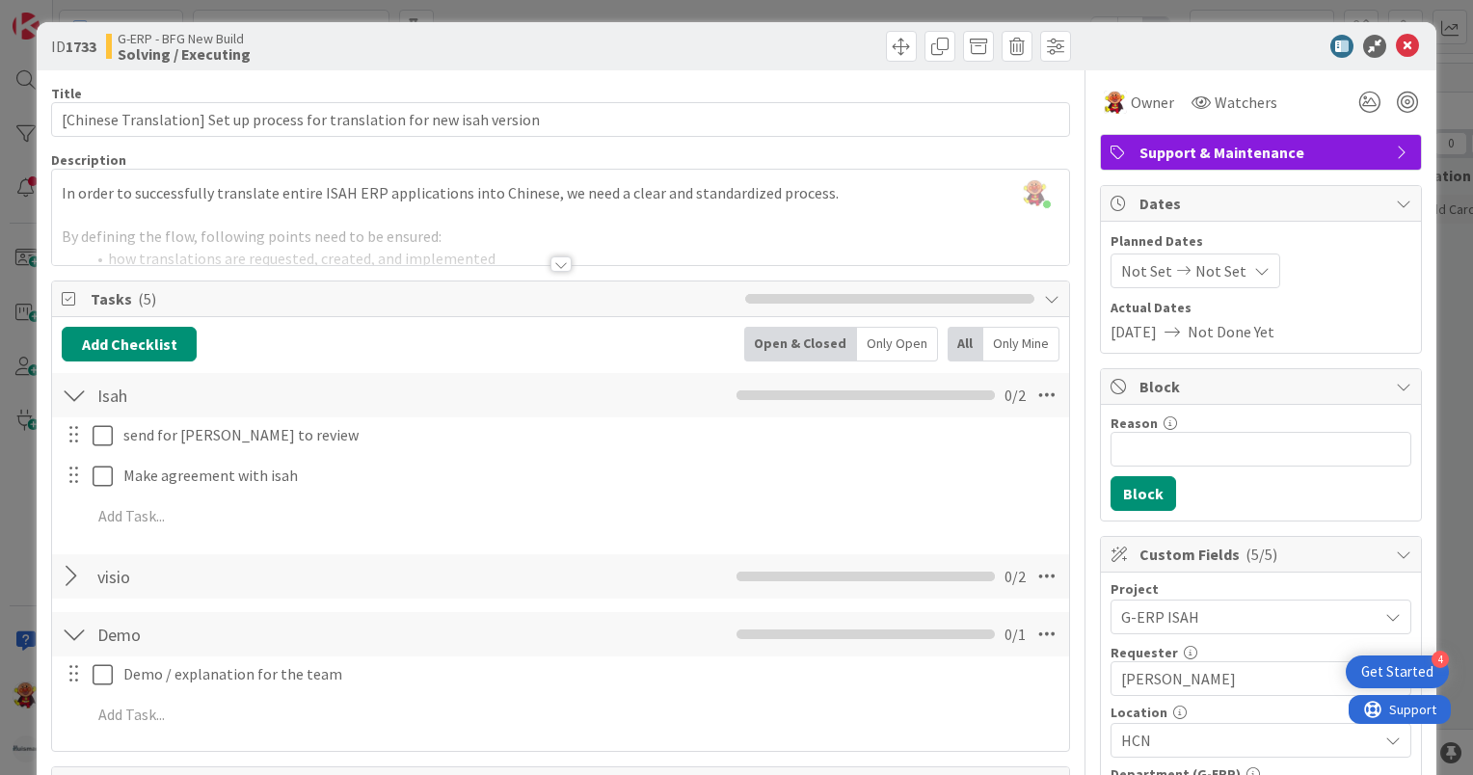
scroll to position [0, 0]
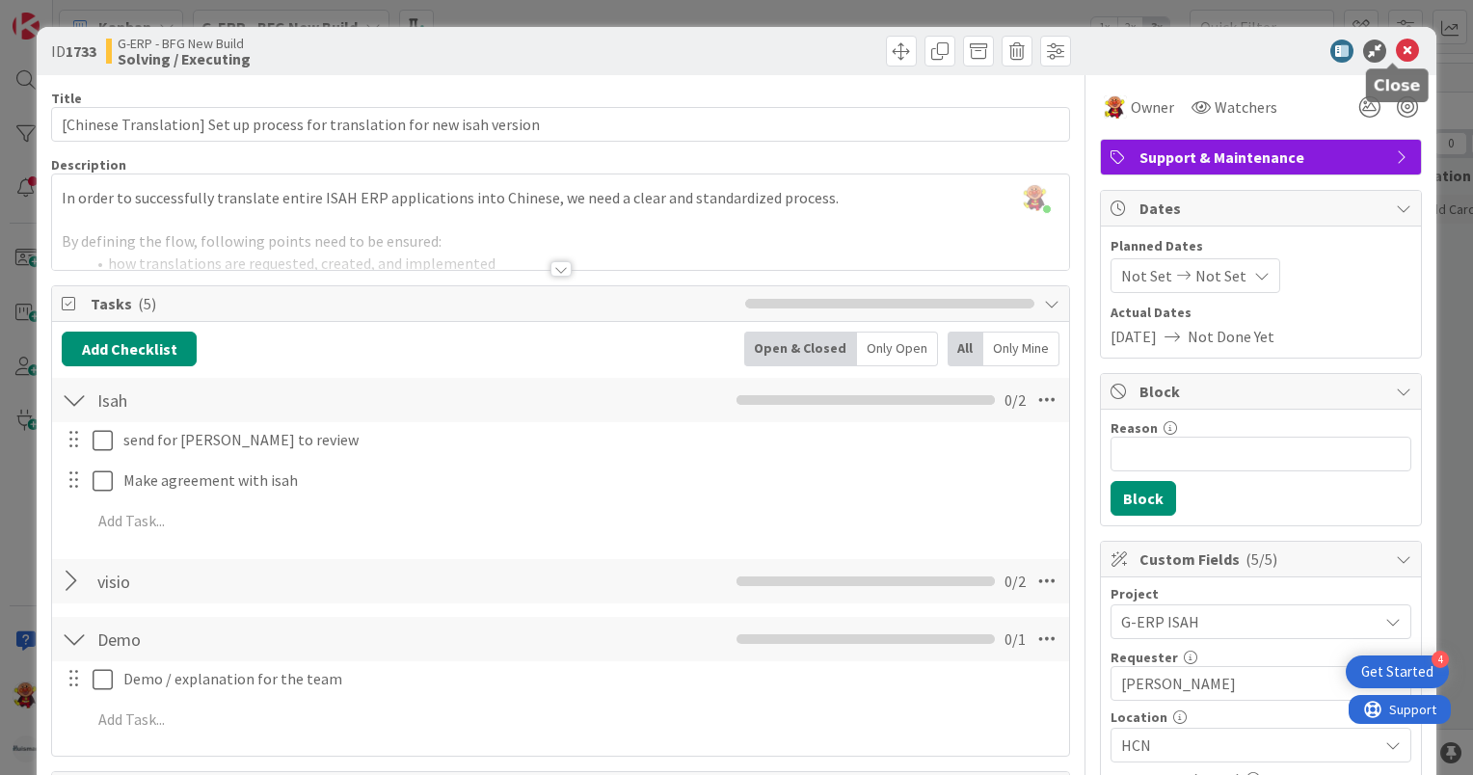
click at [1396, 49] on icon at bounding box center [1407, 51] width 23 height 23
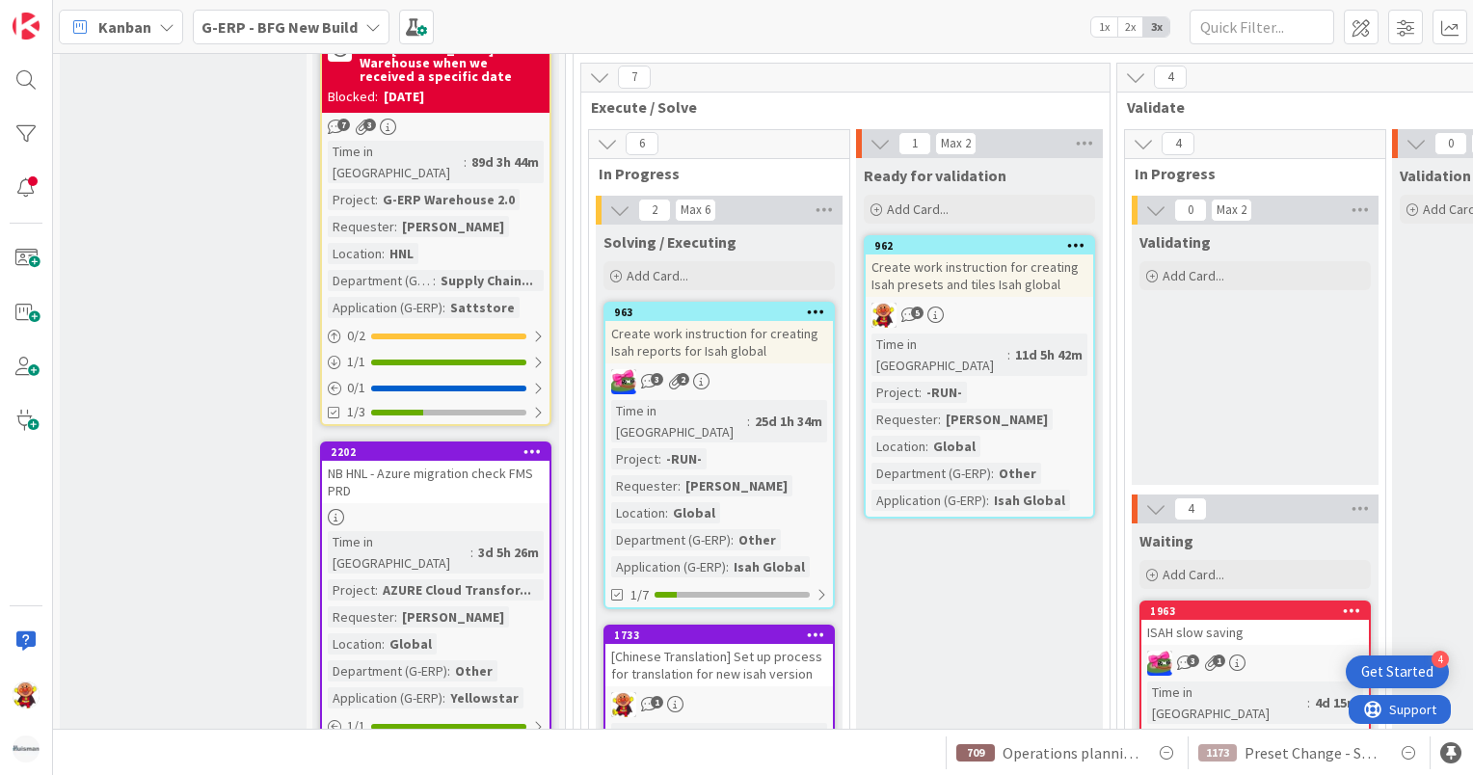
click at [1060, 255] on div "Create work instruction for creating Isah presets and tiles Isah global" at bounding box center [980, 276] width 228 height 42
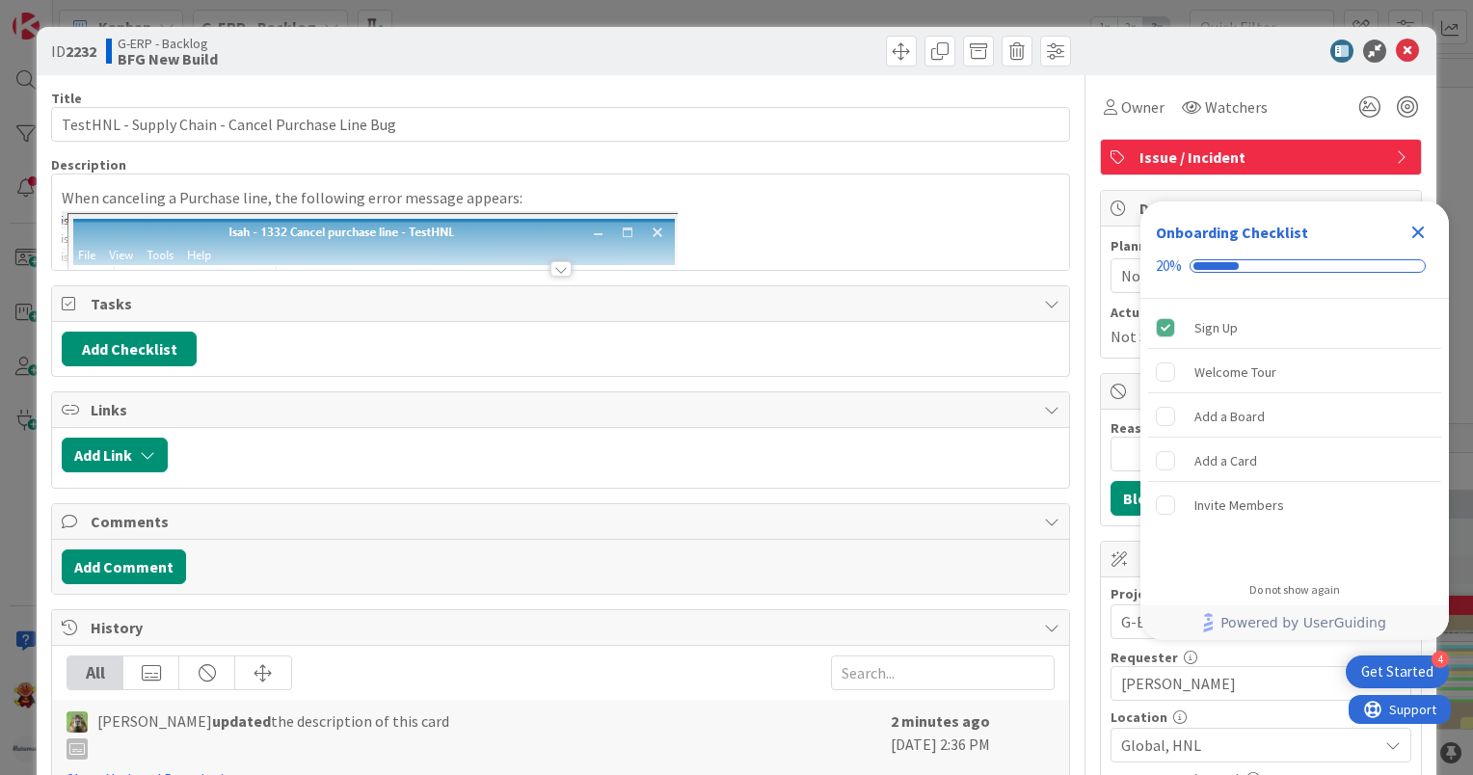
click at [563, 266] on div at bounding box center [560, 268] width 21 height 15
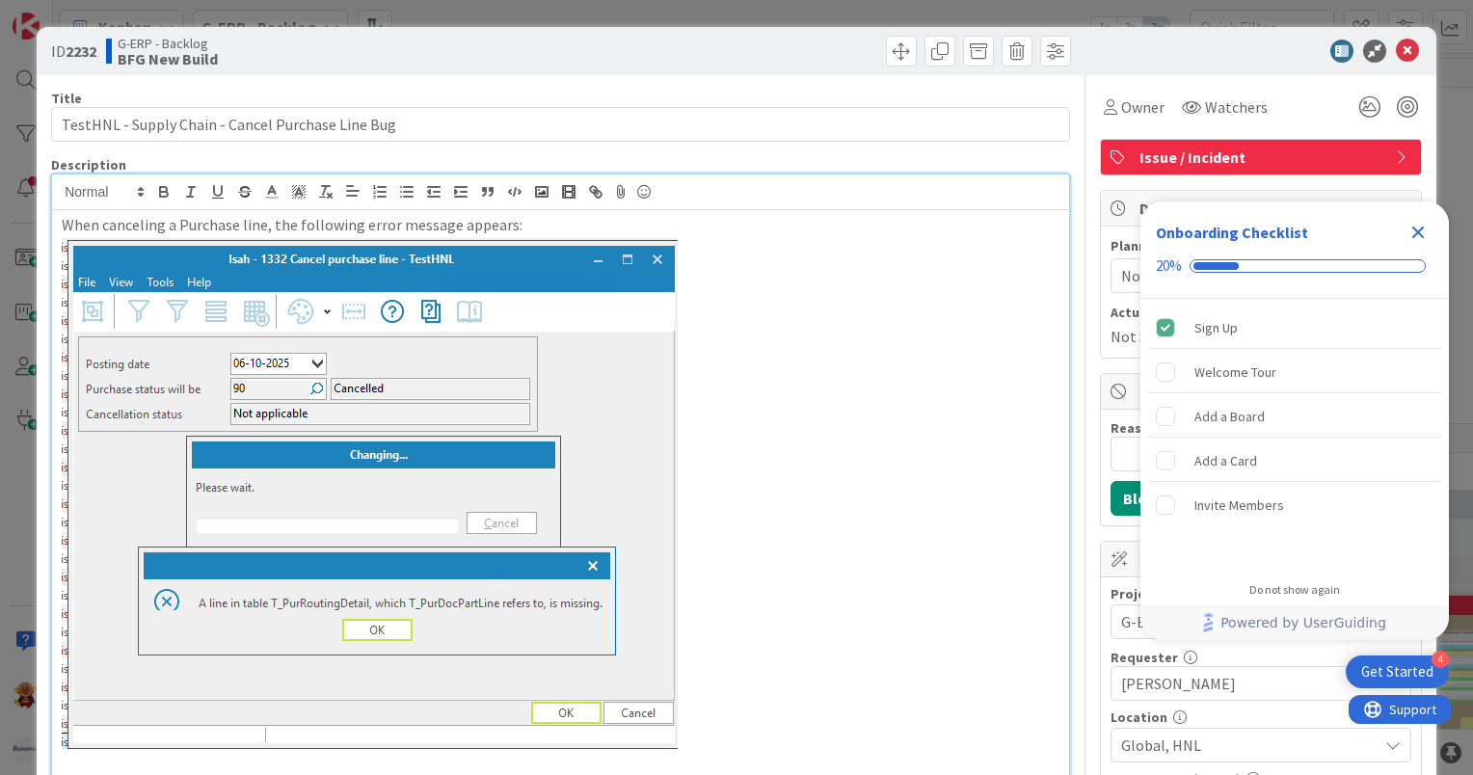
click at [1408, 57] on div "ID 2232 G-ERP - Backlog BFG New Build" at bounding box center [737, 51] width 1400 height 48
click at [1404, 60] on div at bounding box center [1251, 51] width 341 height 23
click at [1401, 56] on icon at bounding box center [1407, 51] width 23 height 23
